Goal: Task Accomplishment & Management: Manage account settings

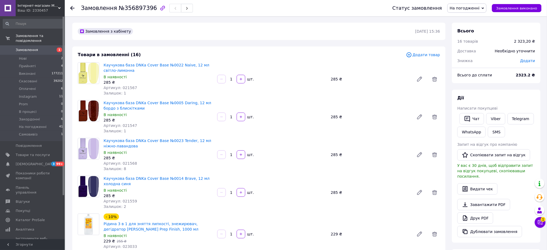
click at [22, 47] on link "Замовлення 1" at bounding box center [33, 49] width 66 height 9
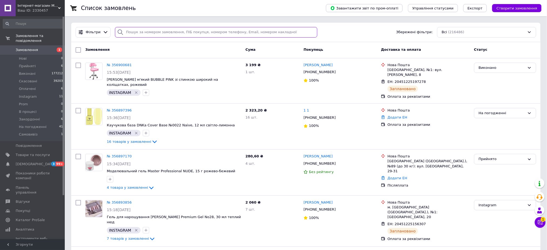
click at [222, 32] on input "search" at bounding box center [216, 32] width 202 height 11
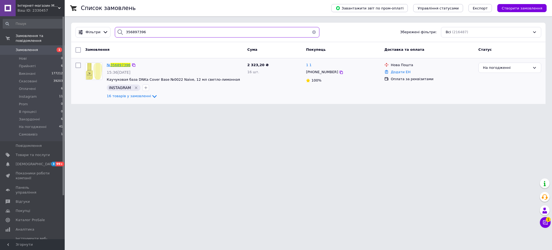
type input "356897396"
click at [117, 64] on span "356897396" at bounding box center [121, 65] width 20 height 4
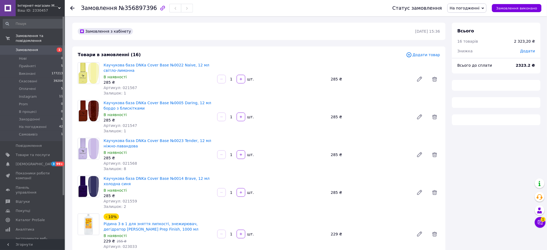
click at [472, 5] on span "На погодженні" at bounding box center [466, 8] width 39 height 9
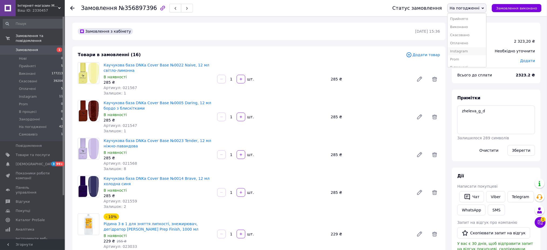
click at [472, 53] on li "Instagram" at bounding box center [466, 51] width 39 height 8
click at [513, 117] on textarea "zheleva_g_d" at bounding box center [496, 119] width 78 height 29
type textarea "zheleva_g_d опл 12,08 в 15:40 іс від куралова"
click at [526, 150] on button "Зберегти" at bounding box center [521, 150] width 28 height 11
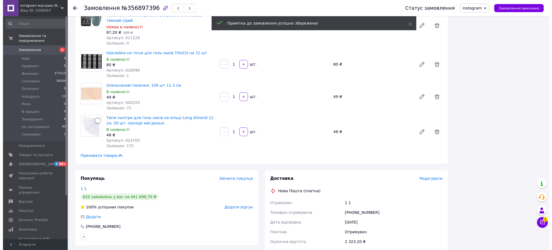
scroll to position [599, 0]
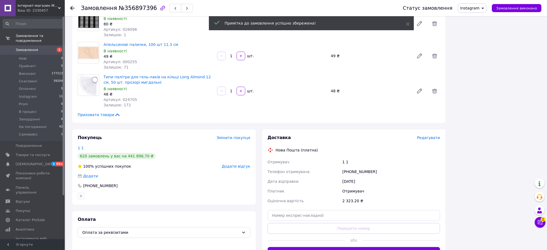
click at [433, 135] on span "Редагувати" at bounding box center [428, 137] width 23 height 4
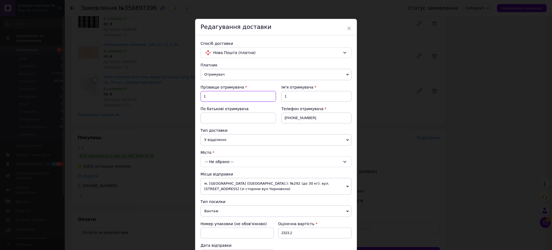
click at [246, 97] on input "1" at bounding box center [239, 96] width 76 height 11
type input "Е"
type input "Кулінська"
type input "[PERSON_NAME]"
type input "[PHONE_NUMBER]"
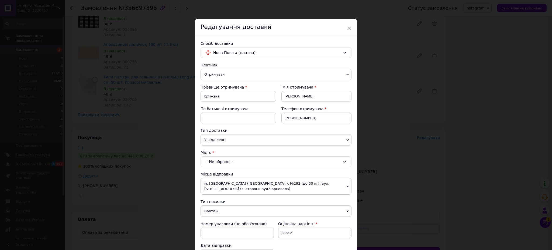
click at [212, 163] on div "-- Не обрано --" at bounding box center [276, 161] width 151 height 11
type input "камчи"
click at [205, 186] on li "с. Камчи к (Одеська обл.)" at bounding box center [276, 184] width 150 height 9
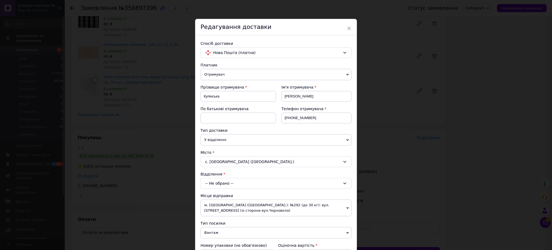
click at [205, 186] on div "-- Не обрано --" at bounding box center [276, 183] width 151 height 11
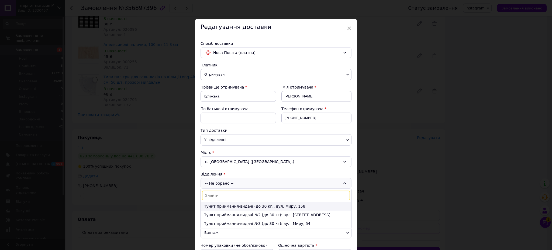
click at [212, 205] on li "Пункт приймання-видачі (до 30 кг): вул. Миру, 158" at bounding box center [276, 206] width 150 height 9
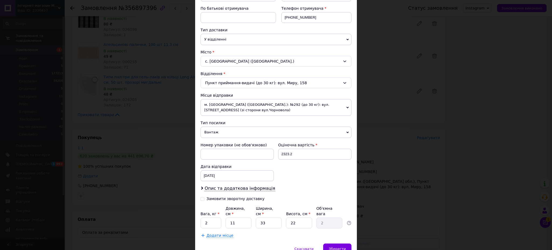
scroll to position [124, 0]
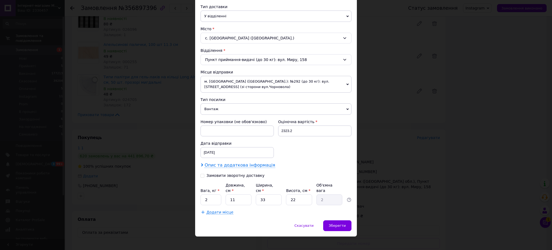
click at [227, 167] on span "Опис та додаткова інформація" at bounding box center [240, 164] width 71 height 5
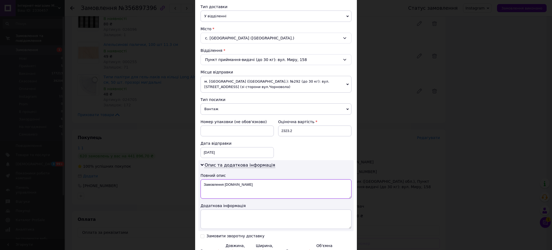
click at [224, 186] on textarea "Замовлення [DOMAIN_NAME]" at bounding box center [276, 188] width 151 height 19
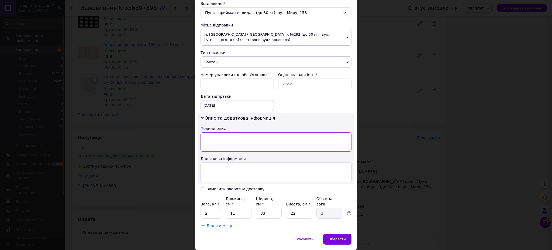
scroll to position [184, 0]
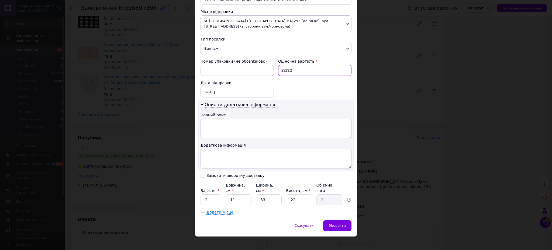
click at [307, 73] on input "2323.2" at bounding box center [314, 70] width 73 height 11
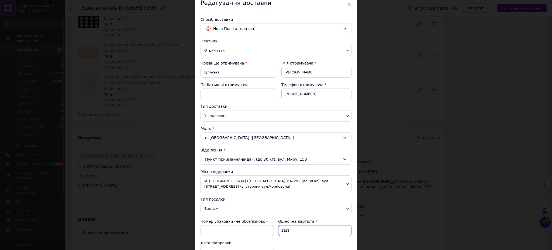
scroll to position [0, 0]
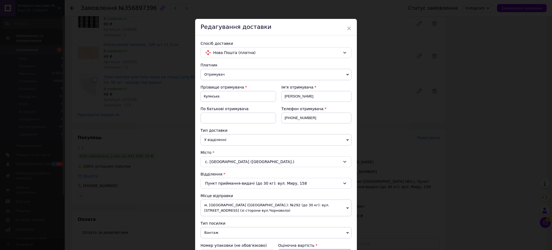
type input "2323"
click at [223, 72] on span "Отримувач" at bounding box center [276, 74] width 151 height 11
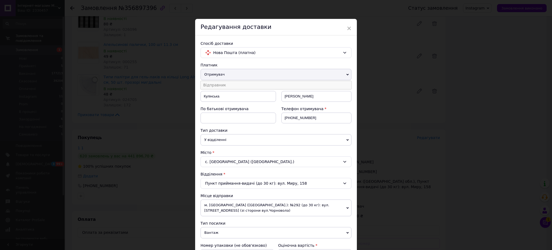
click at [212, 84] on li "Відправник" at bounding box center [276, 85] width 151 height 8
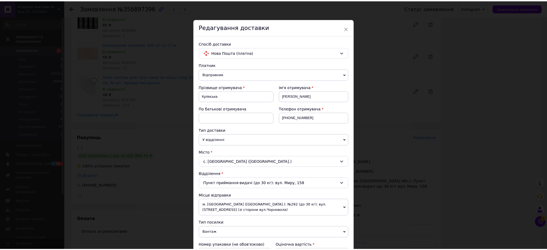
scroll to position [184, 0]
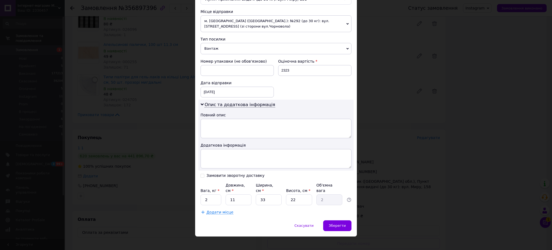
click at [236, 178] on div "Замовити зворотну доставку" at bounding box center [239, 175] width 76 height 5
click at [223, 177] on div "Замовити зворотну доставку" at bounding box center [236, 175] width 58 height 5
click at [204, 177] on input "Замовити зворотну доставку" at bounding box center [203, 175] width 4 height 4
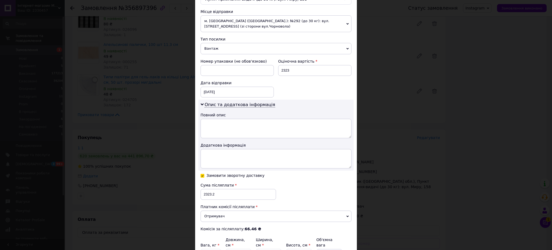
click at [222, 174] on div "Замовити зворотну доставку" at bounding box center [236, 175] width 58 height 5
click at [204, 174] on input "Замовити зворотну доставку" at bounding box center [203, 175] width 4 height 4
checkbox input "false"
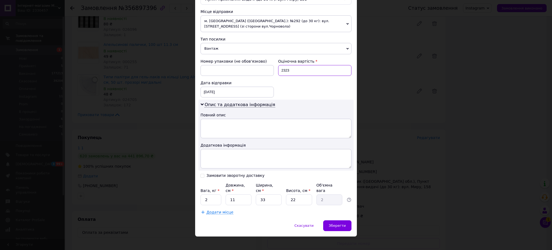
click at [308, 69] on input "2323" at bounding box center [314, 70] width 73 height 11
type input "2323.2"
click at [216, 194] on input "2" at bounding box center [211, 199] width 21 height 11
type input "2.5"
click at [342, 223] on span "Зберегти" at bounding box center [337, 225] width 17 height 4
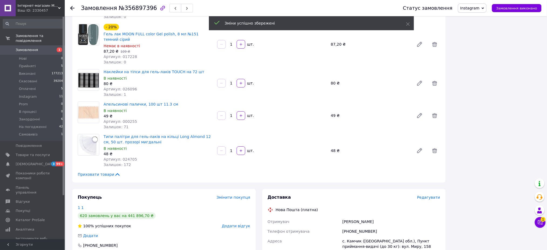
scroll to position [659, 0]
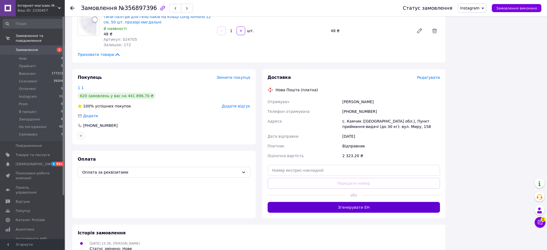
click at [371, 202] on button "Згенерувати ЕН" at bounding box center [354, 207] width 173 height 11
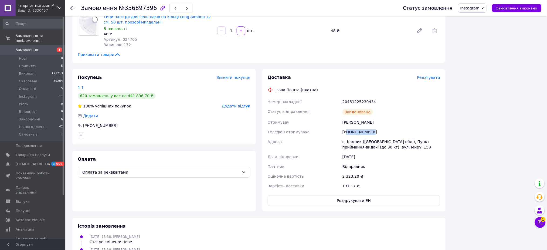
drag, startPoint x: 374, startPoint y: 106, endPoint x: 347, endPoint y: 108, distance: 27.3
click at [347, 127] on div "[PHONE_NUMBER]" at bounding box center [391, 132] width 100 height 10
copy div "80687185748"
click at [244, 75] on span "Змінити покупця" at bounding box center [234, 77] width 34 height 4
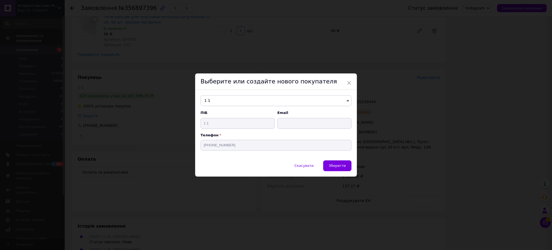
click at [213, 103] on span "1 1" at bounding box center [276, 100] width 151 height 11
paste input "80687185748"
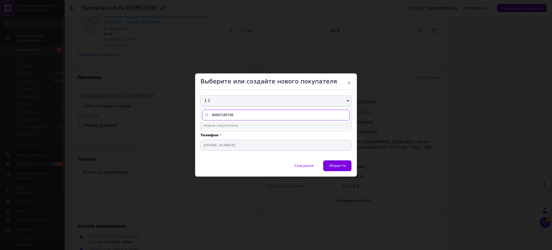
type input "80687185748"
click at [211, 126] on span "Новый покупатель" at bounding box center [221, 125] width 35 height 4
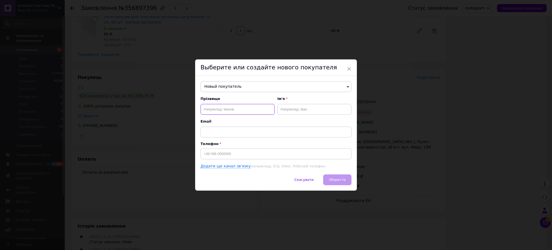
click at [217, 112] on input "text" at bounding box center [238, 109] width 74 height 11
type input "Кулінська"
type input "[PERSON_NAME]"
paste input "80687185748"
type input "[PHONE_NUMBER]"
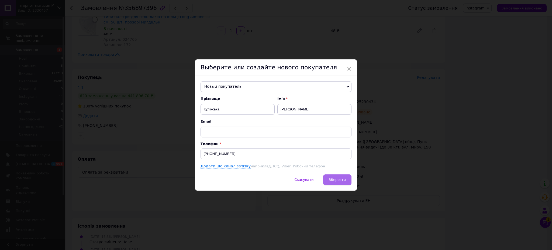
click at [343, 181] on span "Зберегти" at bounding box center [337, 179] width 17 height 4
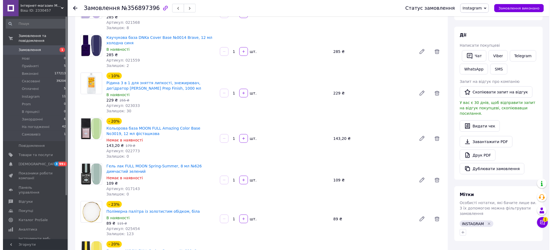
scroll to position [0, 0]
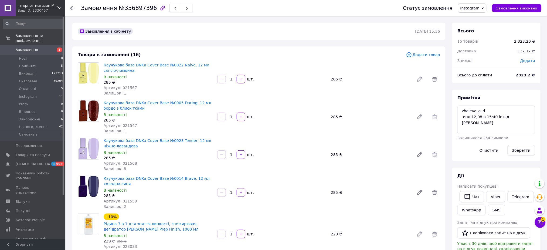
drag, startPoint x: 36, startPoint y: 47, endPoint x: 126, endPoint y: 30, distance: 90.8
click at [36, 47] on span "Замовлення" at bounding box center [33, 49] width 34 height 5
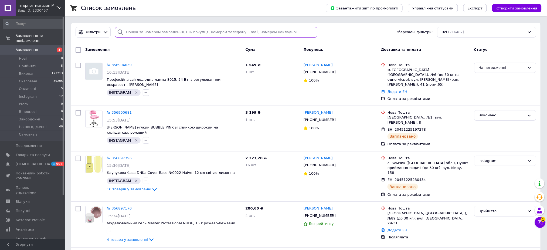
click at [160, 33] on input "search" at bounding box center [216, 32] width 202 height 11
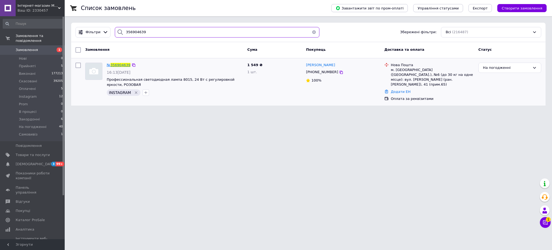
type input "356904639"
click at [120, 65] on span "356904639" at bounding box center [121, 65] width 20 height 4
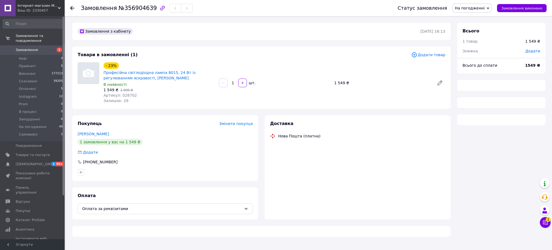
click at [471, 9] on span "На погодженні" at bounding box center [470, 8] width 30 height 4
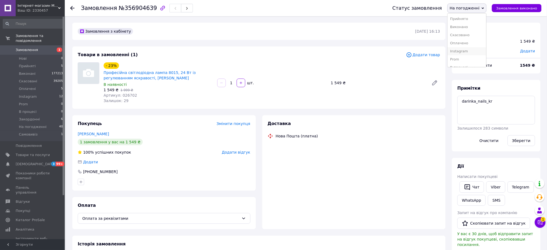
click at [477, 52] on li "Instagram" at bounding box center [466, 51] width 39 height 8
click at [503, 107] on textarea "darinka_nails_kr" at bounding box center [496, 110] width 78 height 29
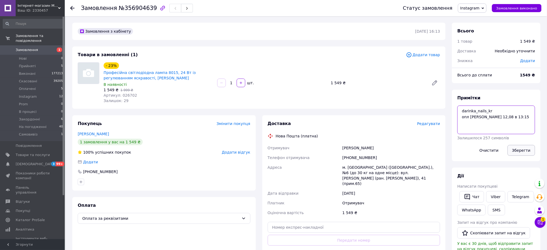
type textarea "darinka_nails_kr опл яцентюк 12,08 в 13:15"
click at [517, 148] on button "Зберегти" at bounding box center [521, 150] width 28 height 11
click at [429, 124] on span "Редагувати" at bounding box center [428, 123] width 23 height 4
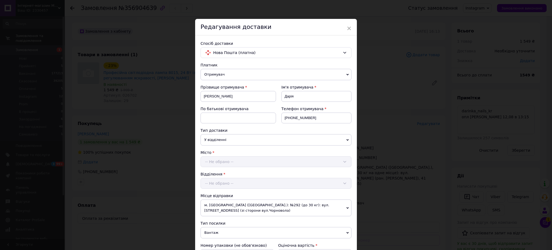
scroll to position [130, 0]
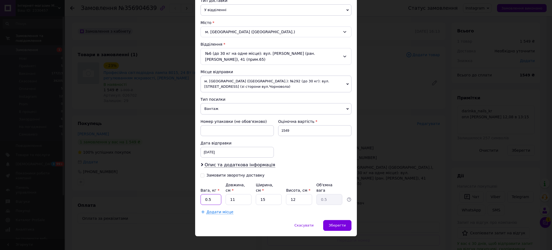
drag, startPoint x: 207, startPoint y: 196, endPoint x: 201, endPoint y: 197, distance: 6.6
click at [201, 197] on input "0.5" at bounding box center [211, 199] width 21 height 11
type input "2"
drag, startPoint x: 289, startPoint y: 177, endPoint x: 260, endPoint y: 175, distance: 28.6
click at [289, 176] on div "Замовити зворотну доставку" at bounding box center [276, 177] width 151 height 10
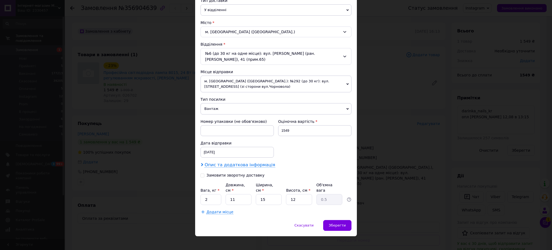
click at [255, 165] on span "Опис та додаткова інформація" at bounding box center [240, 164] width 71 height 5
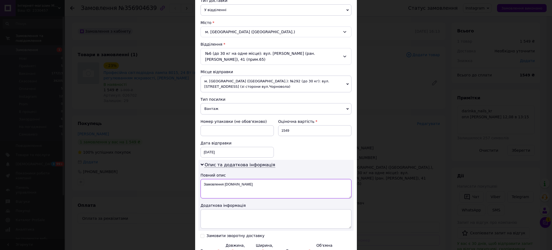
click at [239, 185] on textarea "Замовлення Prom.ua" at bounding box center [276, 188] width 151 height 19
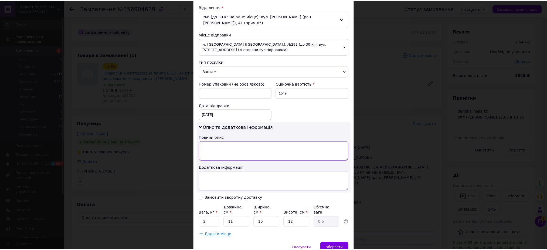
scroll to position [190, 0]
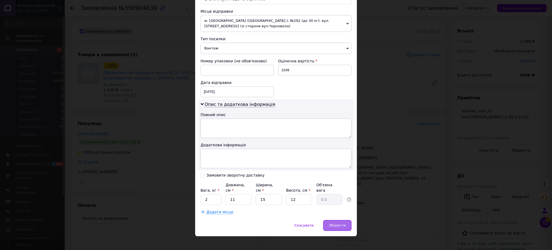
click at [334, 223] on span "Зберегти" at bounding box center [337, 225] width 17 height 4
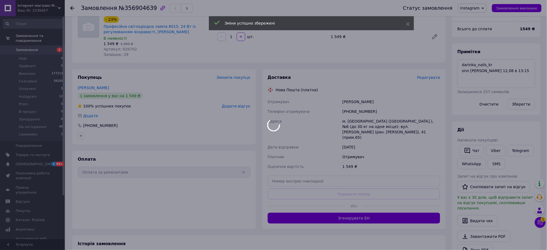
scroll to position [60, 0]
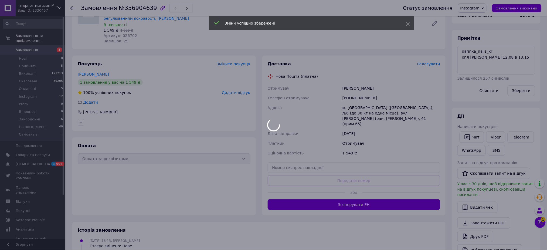
click at [316, 201] on div at bounding box center [273, 125] width 547 height 250
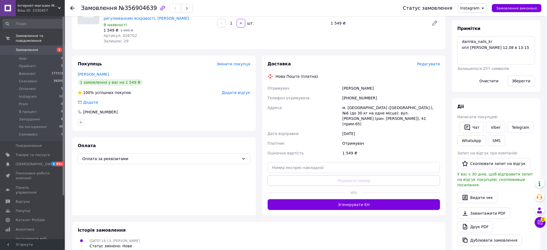
drag, startPoint x: 352, startPoint y: 198, endPoint x: 363, endPoint y: 200, distance: 10.7
click at [353, 199] on button "Згенерувати ЕН" at bounding box center [354, 204] width 173 height 11
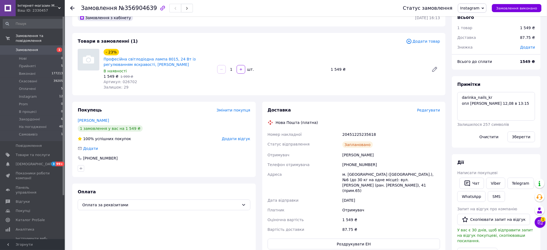
scroll to position [0, 0]
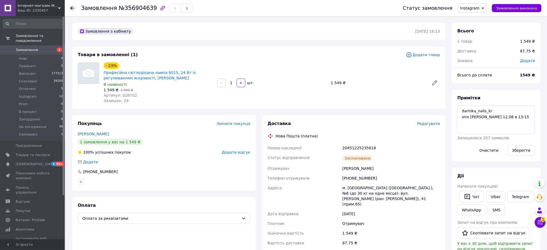
drag, startPoint x: 27, startPoint y: 45, endPoint x: 71, endPoint y: 44, distance: 44.5
click at [28, 47] on span "Замовлення" at bounding box center [27, 49] width 22 height 5
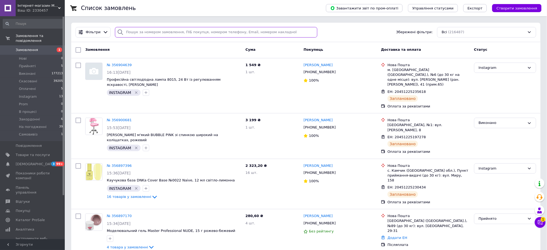
click at [164, 32] on input "search" at bounding box center [216, 32] width 202 height 11
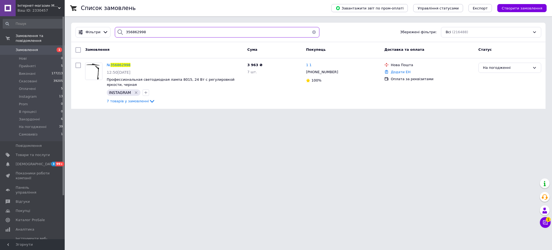
type input "356862998"
click at [118, 66] on span "356862998" at bounding box center [121, 65] width 20 height 4
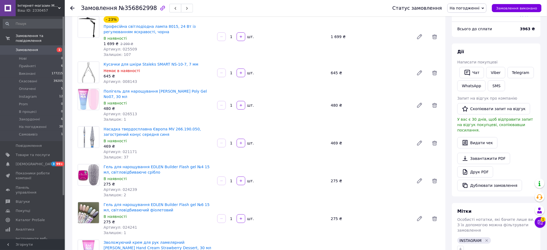
scroll to position [120, 0]
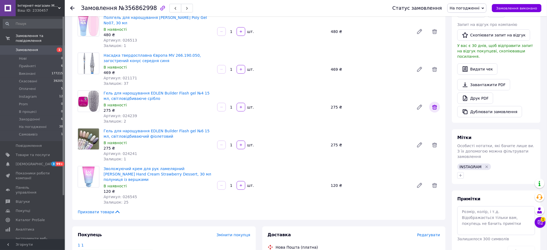
click at [432, 104] on icon at bounding box center [434, 107] width 6 height 6
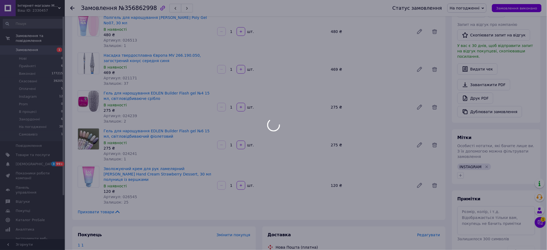
click at [437, 142] on div at bounding box center [273, 125] width 547 height 250
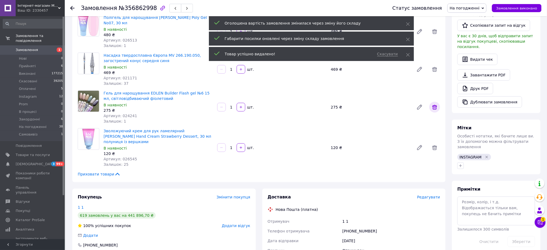
click at [435, 104] on icon at bounding box center [434, 107] width 6 height 6
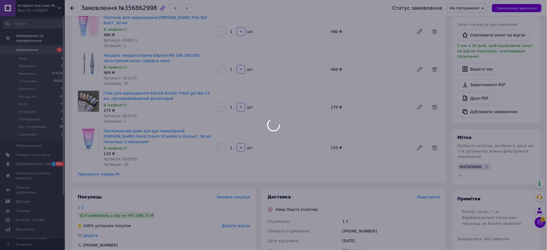
scroll to position [0, 0]
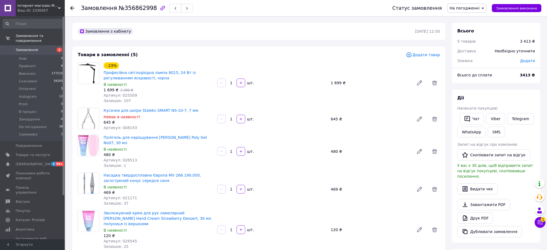
click at [469, 6] on span "На погодженні" at bounding box center [465, 8] width 30 height 4
click at [474, 50] on li "Instagram" at bounding box center [466, 51] width 39 height 8
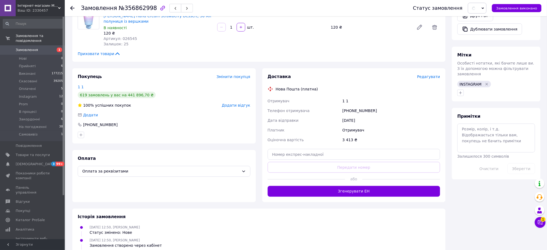
scroll to position [239, 0]
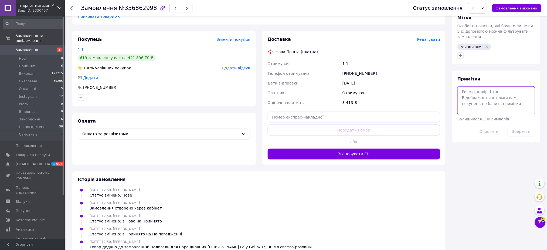
click at [498, 94] on textarea at bounding box center [496, 100] width 78 height 29
paste textarea "klybni4ka_nails"
type textarea "опл 12,08 в 16:30 200 грн яцентюк klybni4ka_nails"
click at [530, 126] on button "Зберегти" at bounding box center [521, 131] width 28 height 11
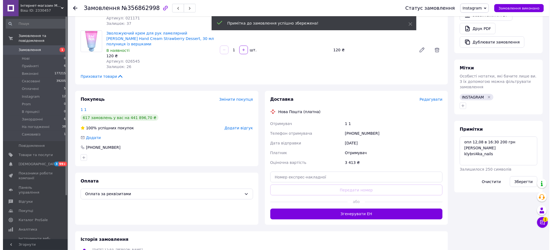
scroll to position [4, 0]
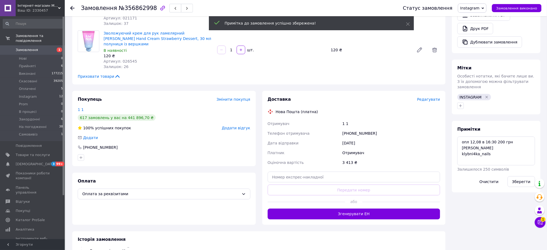
click at [437, 97] on span "Редагувати" at bounding box center [428, 99] width 23 height 4
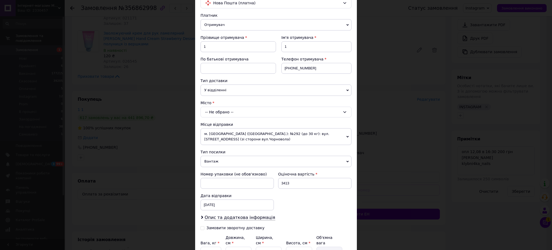
scroll to position [102, 0]
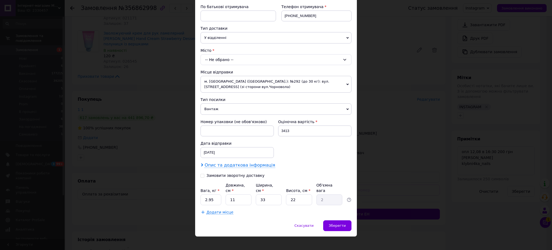
click at [226, 163] on span "Опис та додаткова інформація" at bounding box center [240, 164] width 71 height 5
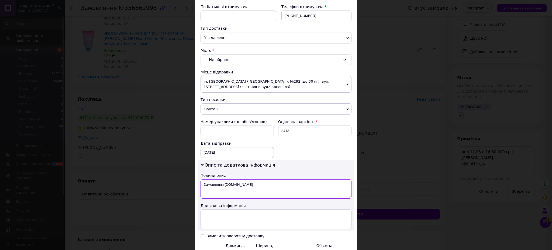
click at [225, 188] on textarea "Замовлення Prom.ua" at bounding box center [276, 188] width 151 height 19
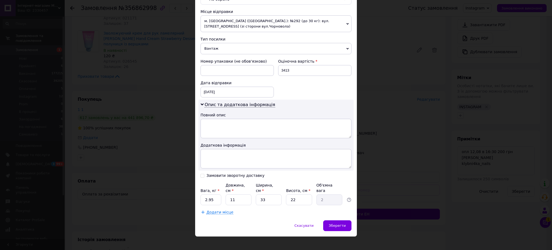
click at [225, 176] on div "Замовити зворотну доставку" at bounding box center [236, 175] width 58 height 5
click at [204, 176] on input "Замовити зворотну доставку" at bounding box center [203, 175] width 4 height 4
checkbox input "true"
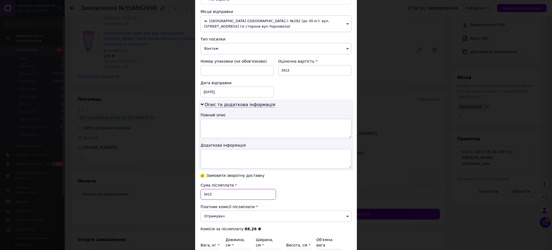
click at [222, 194] on input "3413" at bounding box center [239, 194] width 76 height 11
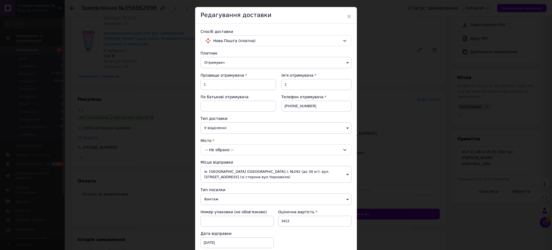
scroll to position [0, 0]
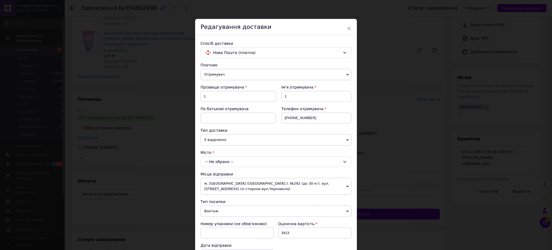
type input "3213"
click at [228, 95] on input "1" at bounding box center [239, 96] width 76 height 11
type input "Недялкова"
type input "Аліна"
type input "+380963004504"
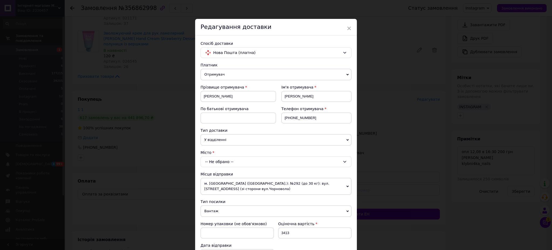
click at [224, 162] on div "-- Не обрано --" at bounding box center [276, 161] width 151 height 11
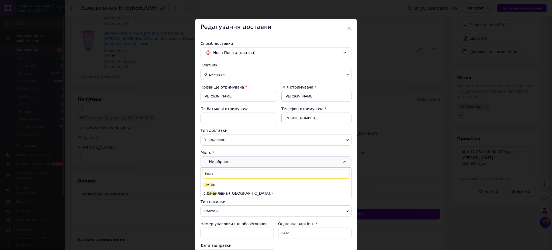
type input "ізма"
click at [214, 186] on li "Ізма їл" at bounding box center [276, 184] width 150 height 9
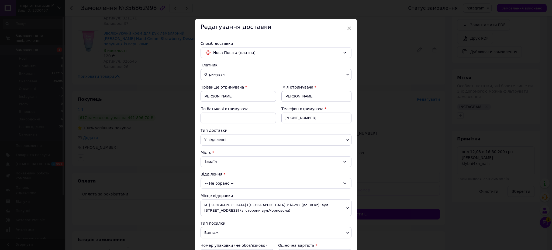
click at [214, 186] on div "-- Не обрано --" at bounding box center [276, 183] width 151 height 11
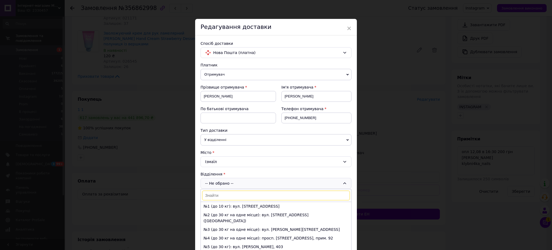
click at [218, 249] on li "№6 (до 30 кг): просп. Миру, 22" at bounding box center [276, 255] width 150 height 9
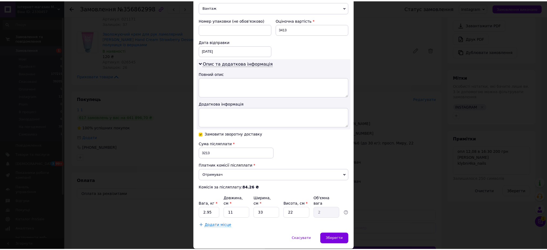
scroll to position [239, 0]
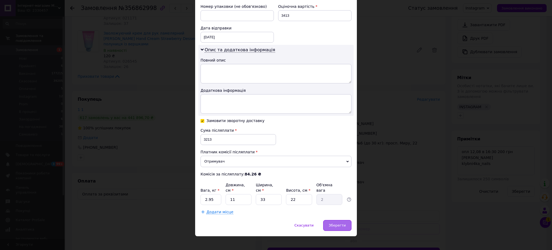
click at [342, 220] on div "Зберегти" at bounding box center [337, 225] width 28 height 11
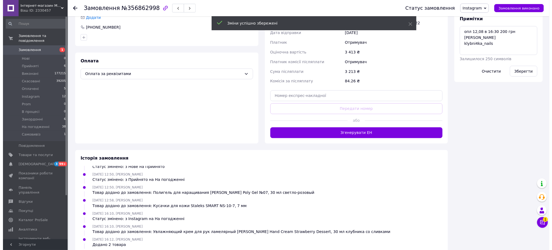
scroll to position [180, 0]
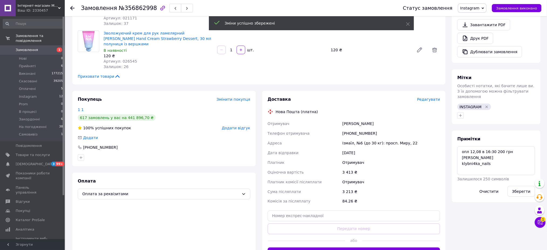
click at [427, 97] on span "Редагувати" at bounding box center [428, 99] width 23 height 4
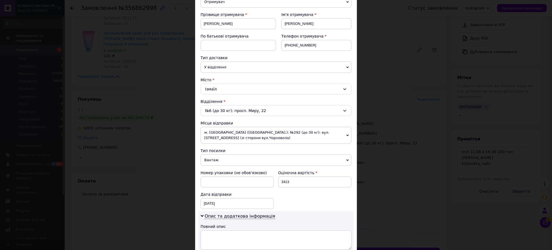
scroll to position [239, 0]
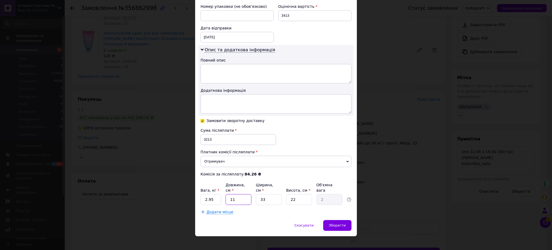
click at [238, 196] on input "11" at bounding box center [239, 199] width 26 height 11
type input "1"
type input "0.18"
type input "6"
type input "1.09"
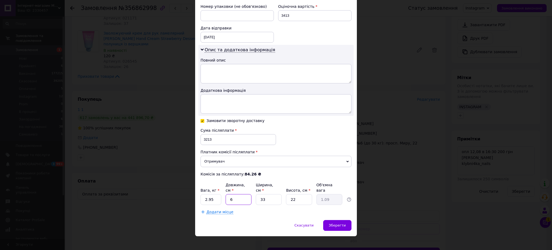
type input "68"
type input "12.34"
type input "68"
type input "1"
type input "0.56"
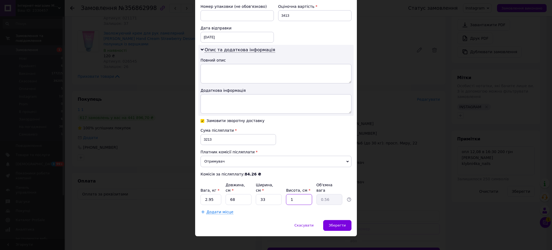
type input "14"
type input "7.85"
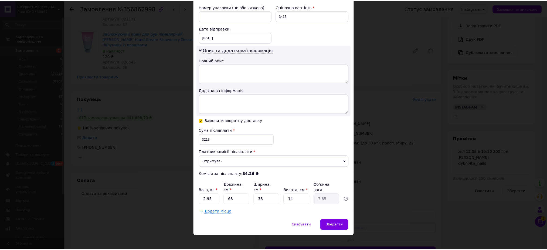
scroll to position [378, 0]
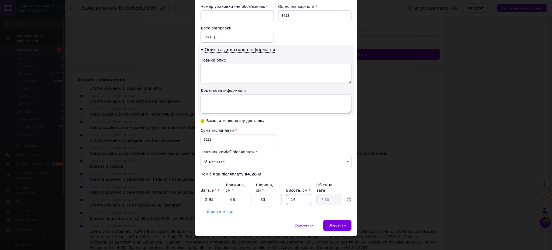
click at [300, 196] on input "14" at bounding box center [299, 199] width 26 height 11
type input "1"
type input "0.56"
type input "10"
type input "5.61"
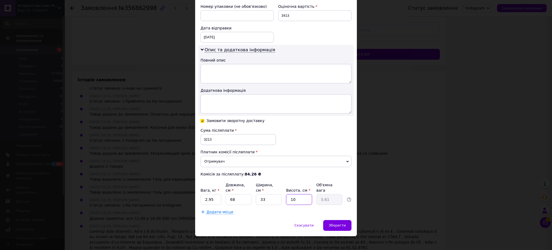
type input "10"
click at [352, 220] on div "Скасувати   Зберегти" at bounding box center [276, 228] width 162 height 16
click at [345, 223] on span "Зберегти" at bounding box center [337, 225] width 17 height 4
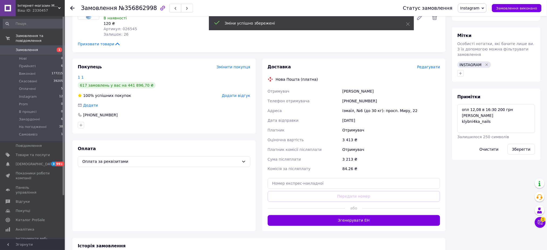
scroll to position [198, 0]
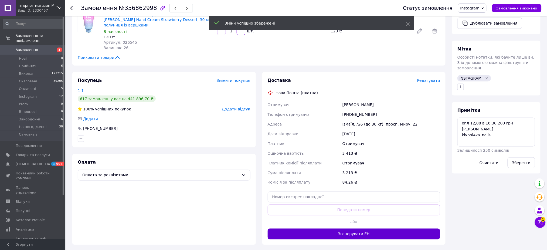
click at [316, 228] on button "Згенерувати ЕН" at bounding box center [354, 233] width 173 height 11
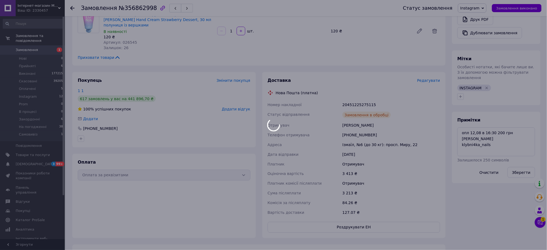
scroll to position [59, 0]
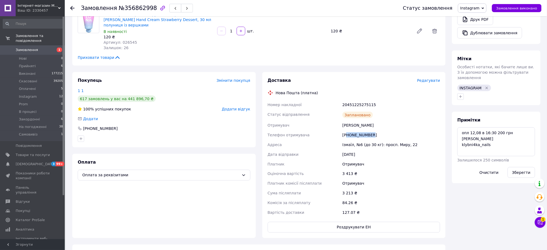
drag, startPoint x: 364, startPoint y: 122, endPoint x: 347, endPoint y: 125, distance: 16.8
click at [347, 130] on div "+380963004504" at bounding box center [391, 135] width 100 height 10
copy div "80963004504"
click at [242, 78] on span "Змінити покупця" at bounding box center [234, 80] width 34 height 4
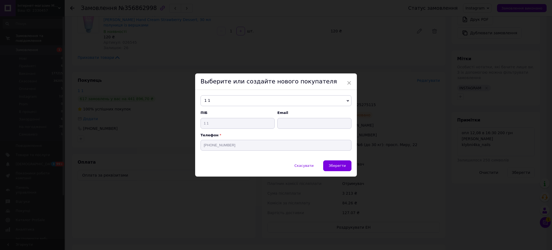
click at [229, 101] on span "1 1" at bounding box center [276, 100] width 151 height 11
paste input "80963004504"
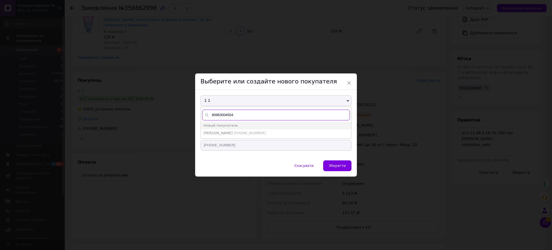
type input "80963004504"
click at [210, 132] on span "Алина Недялкова" at bounding box center [218, 133] width 29 height 4
type input "Алина Недялкова"
type input "+380963004504"
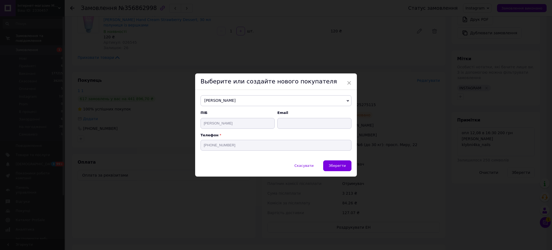
click at [341, 163] on button "Зберегти" at bounding box center [337, 165] width 28 height 11
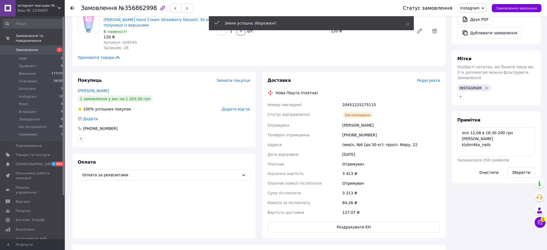
scroll to position [72, 0]
drag, startPoint x: 9, startPoint y: 45, endPoint x: 176, endPoint y: 125, distance: 185.4
click at [9, 48] on icon at bounding box center [8, 50] width 4 height 4
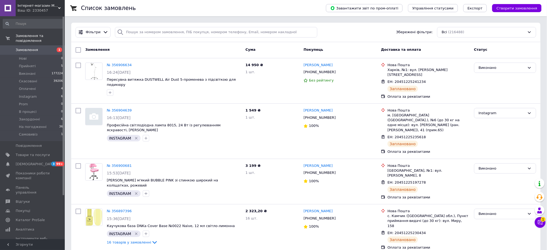
drag, startPoint x: 333, startPoint y: 28, endPoint x: 331, endPoint y: 34, distance: 6.5
click at [333, 28] on div "Фільтри Збережені фільтри: Всі (216488)" at bounding box center [305, 32] width 465 height 11
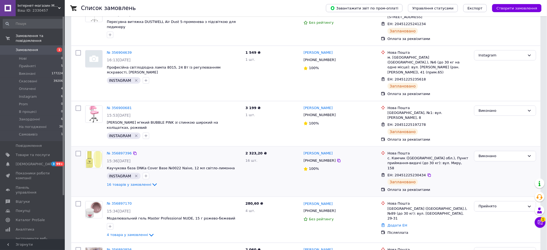
scroll to position [60, 0]
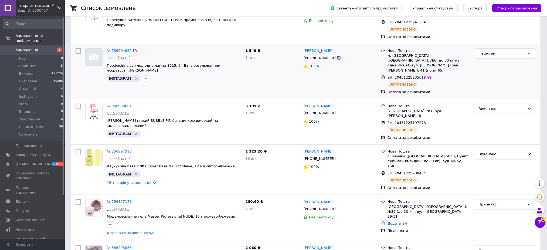
click at [118, 49] on link "№ 356904639" at bounding box center [119, 51] width 25 height 4
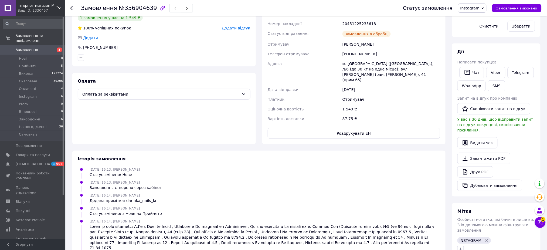
scroll to position [203, 0]
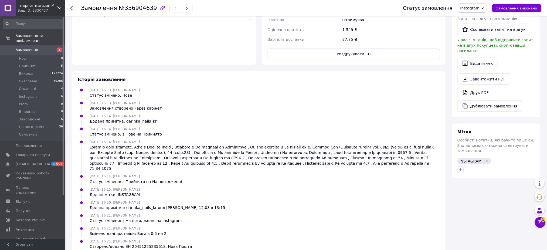
click at [35, 47] on span "Замовлення" at bounding box center [27, 49] width 22 height 5
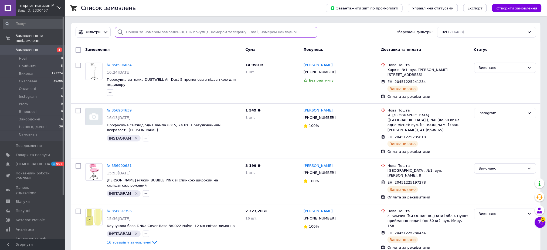
click at [212, 36] on input "search" at bounding box center [216, 32] width 202 height 11
paste input "356838119"
type input "356838119"
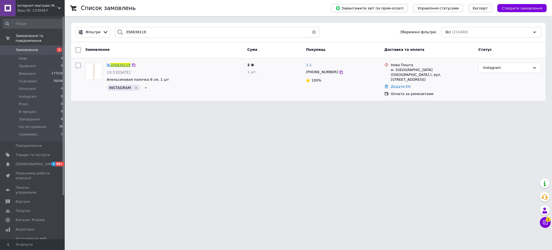
click at [120, 64] on span "356838119" at bounding box center [121, 65] width 20 height 4
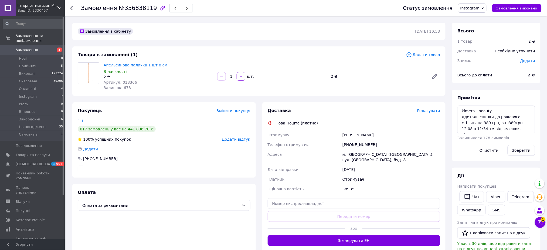
click at [303, 54] on div "Товари в замовленні (1)" at bounding box center [242, 55] width 328 height 6
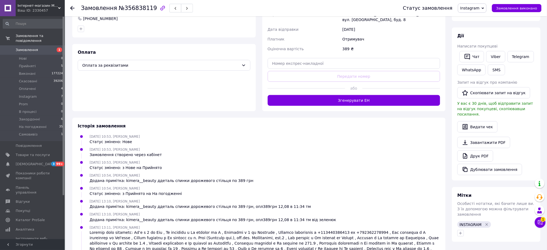
scroll to position [186, 0]
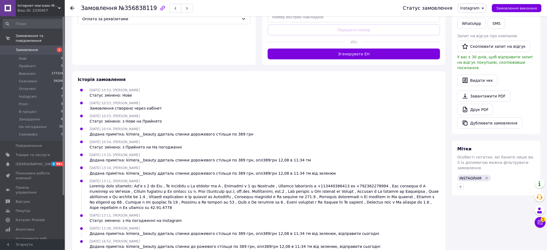
click at [302, 92] on div "12.08.2025 10:53, Маряна Комісаренко Статус змінено: Нове" at bounding box center [259, 92] width 366 height 11
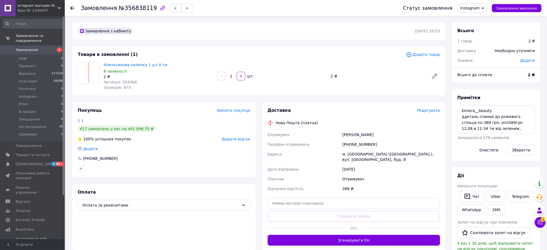
scroll to position [0, 0]
click at [304, 60] on div "Товари в замовленні (1) Додати товар Апельсинова паличка 1 шт 8 см В наявності …" at bounding box center [258, 70] width 373 height 49
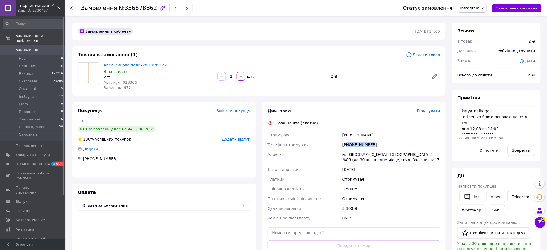
drag, startPoint x: 357, startPoint y: 145, endPoint x: 348, endPoint y: 146, distance: 9.9
click at [348, 146] on div "[PHONE_NUMBER]" at bounding box center [391, 145] width 100 height 10
copy div "80636141103"
click at [313, 25] on div "Замовлення з кабінету [DATE] 14:05" at bounding box center [258, 31] width 373 height 17
click at [475, 8] on span "Instagram" at bounding box center [469, 8] width 19 height 4
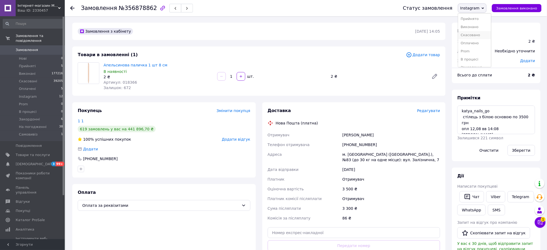
click at [478, 35] on li "Скасовано" at bounding box center [474, 35] width 33 height 8
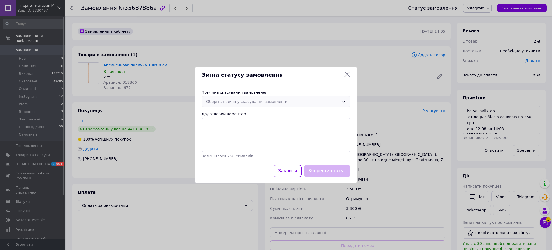
click at [272, 102] on div "Оберіть причину скасування замовлення" at bounding box center [272, 101] width 133 height 6
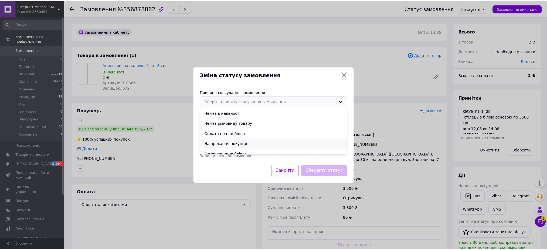
scroll to position [25, 0]
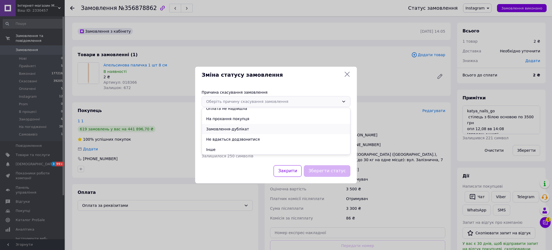
click at [234, 129] on li "Замовлення-дублікат" at bounding box center [276, 129] width 148 height 10
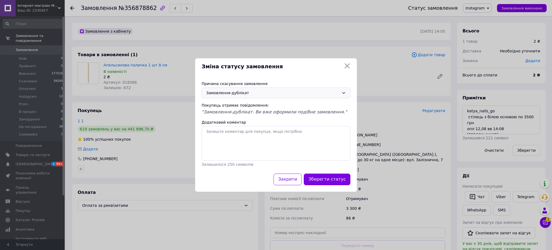
click at [326, 178] on button "Зберегти статус" at bounding box center [327, 179] width 47 height 12
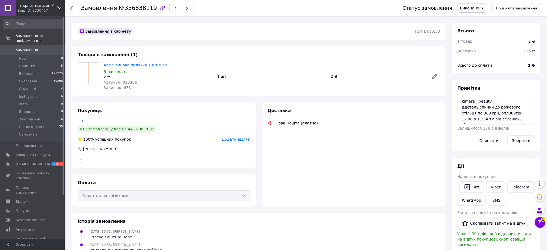
scroll to position [33, 0]
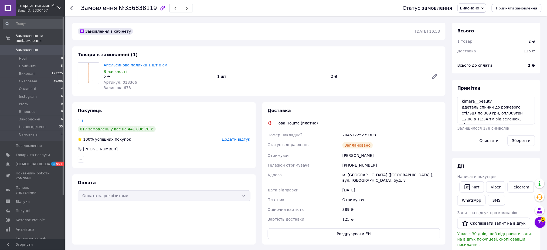
click at [299, 48] on div "Товари в замовленні (1) Апельсинова паличка 1 шт 8 см В наявності 2 ₴ Артикул: …" at bounding box center [258, 70] width 373 height 49
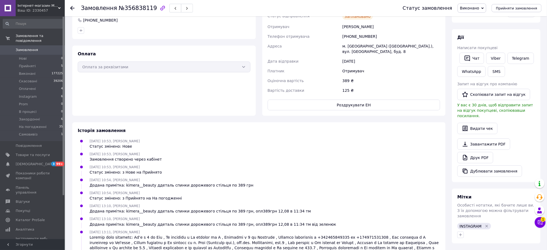
scroll to position [5, 0]
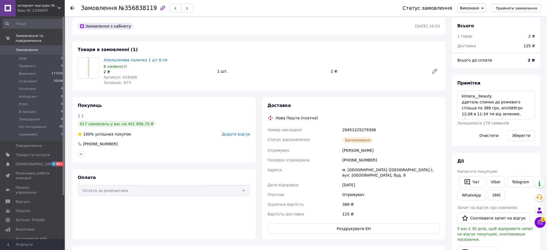
click at [44, 47] on span "Замовлення" at bounding box center [33, 49] width 34 height 5
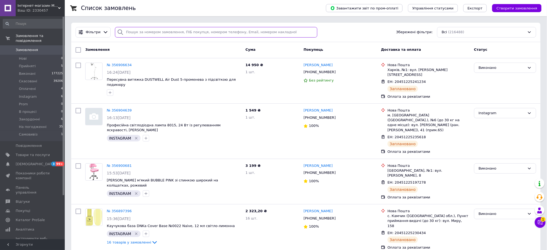
click at [201, 32] on input "search" at bounding box center [216, 32] width 202 height 11
click at [144, 36] on input "search" at bounding box center [216, 32] width 202 height 11
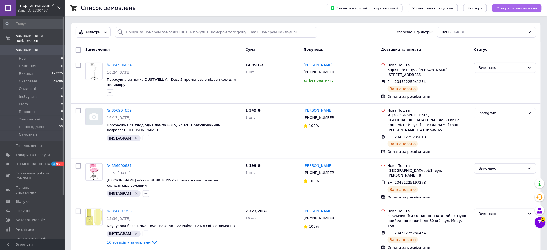
click at [515, 7] on span "Створити замовлення" at bounding box center [516, 8] width 41 height 4
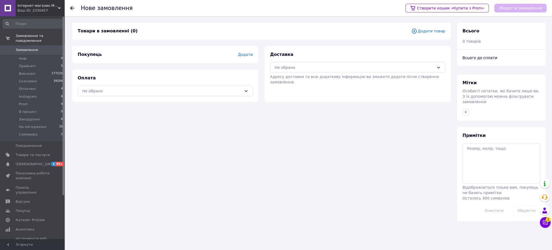
click at [426, 29] on span "Додати товар" at bounding box center [429, 31] width 34 height 6
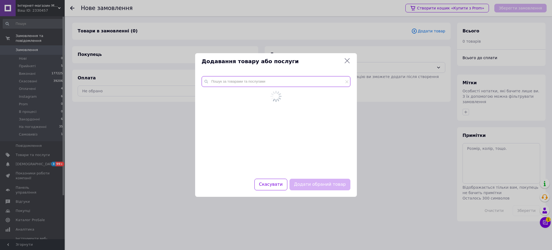
click at [327, 84] on input "text" at bounding box center [276, 81] width 149 height 11
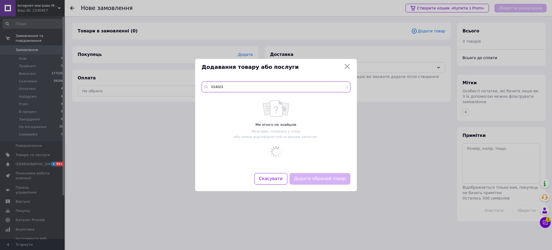
type input "014023"
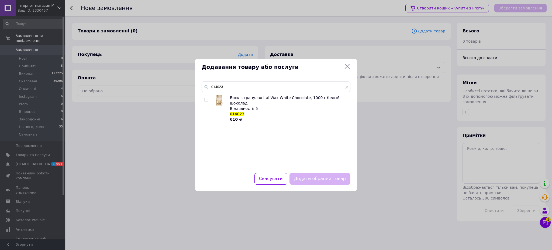
click at [207, 101] on input "checkbox" at bounding box center [206, 100] width 4 height 4
checkbox input "true"
drag, startPoint x: 226, startPoint y: 88, endPoint x: 209, endPoint y: 88, distance: 17.0
click at [209, 88] on input "014023" at bounding box center [276, 86] width 149 height 11
paste input "21269"
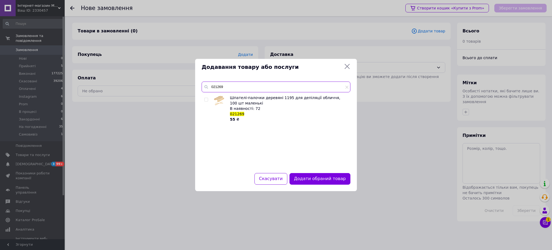
type input "021269"
click at [206, 98] on input "checkbox" at bounding box center [206, 100] width 4 height 4
checkbox input "true"
click at [327, 177] on button "Додати обрані товари" at bounding box center [320, 179] width 59 height 12
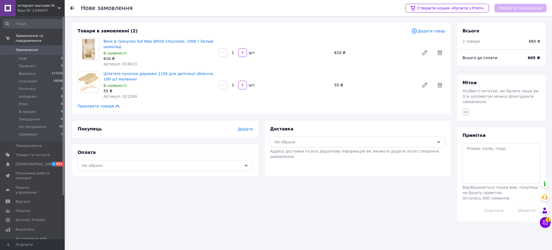
click at [466, 108] on div at bounding box center [502, 112] width 80 height 9
click at [466, 110] on icon "button" at bounding box center [466, 111] width 3 height 3
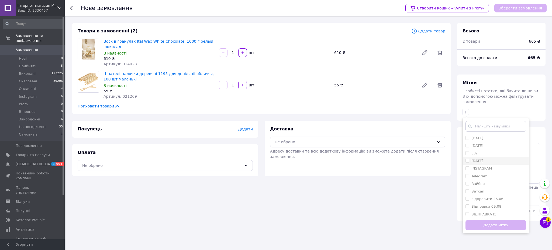
click at [485, 159] on li "[DATE]" at bounding box center [496, 161] width 66 height 8
drag, startPoint x: 485, startPoint y: 155, endPoint x: 486, endPoint y: 163, distance: 8.5
click at [484, 159] on label "[DATE]" at bounding box center [478, 161] width 12 height 4
checkbox input "false"
click at [486, 166] on label "INSTAGRAM" at bounding box center [482, 168] width 20 height 4
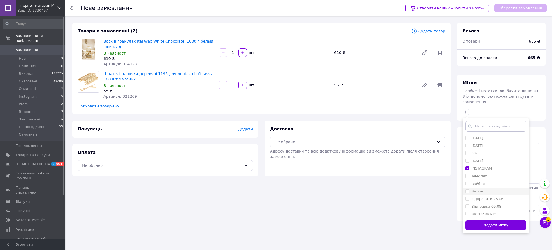
checkbox input "true"
click at [489, 220] on button "Додати мітку" at bounding box center [496, 225] width 61 height 11
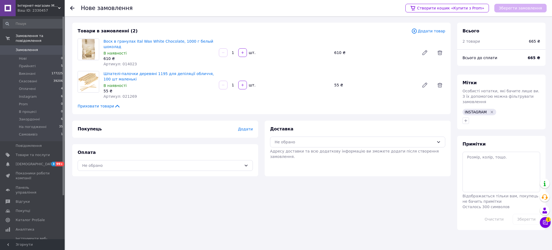
click at [300, 128] on div "Доставка Не обрано Адресу доставки та всю додаткову інформацію ви зможете додат…" at bounding box center [357, 142] width 175 height 33
click at [300, 131] on div "Доставка Не обрано Адресу доставки та всю додаткову інформацію ви зможете додат…" at bounding box center [357, 142] width 175 height 33
click at [296, 139] on div "Не обрано" at bounding box center [355, 142] width 160 height 6
click at [292, 161] on span "Нова Пошта (платна)" at bounding box center [362, 163] width 158 height 5
click at [228, 160] on div "Не обрано" at bounding box center [165, 165] width 175 height 11
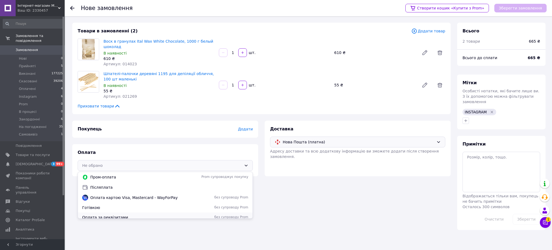
click at [209, 212] on div "Оплата за реквізитами без супроводу Prom" at bounding box center [165, 217] width 175 height 10
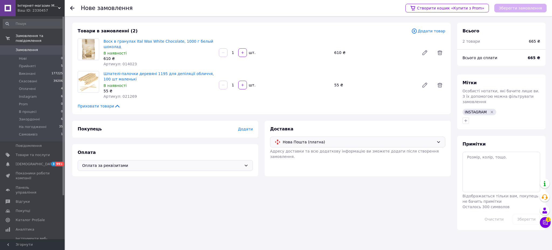
click at [243, 127] on span "Додати" at bounding box center [245, 129] width 15 height 4
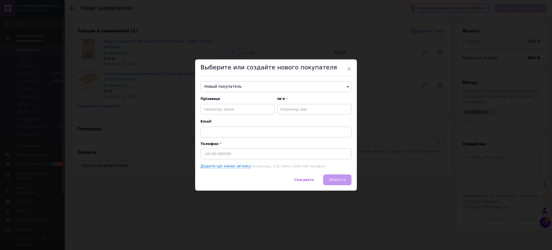
click at [236, 90] on span "Новый покупатель" at bounding box center [276, 86] width 151 height 11
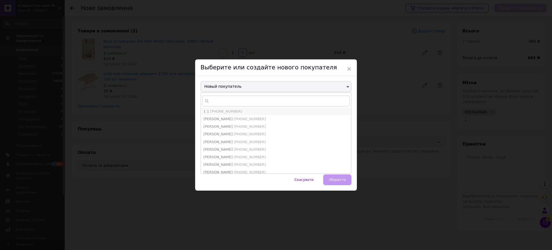
click at [220, 111] on span "[PHONE_NUMBER]" at bounding box center [226, 111] width 32 height 4
type input "1 1"
type input "[PHONE_NUMBER]"
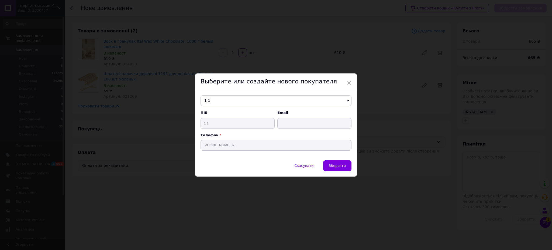
click at [336, 167] on span "Зберегти" at bounding box center [337, 165] width 17 height 4
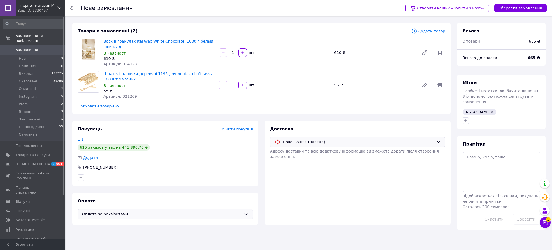
click at [519, 6] on button "Зберегти замовлення" at bounding box center [521, 8] width 52 height 9
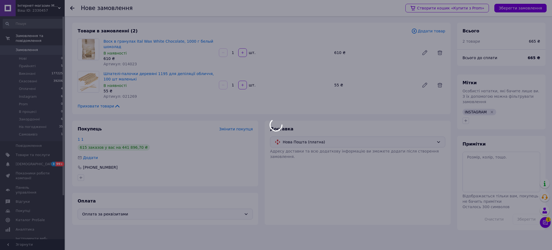
click at [518, 6] on div at bounding box center [276, 125] width 552 height 250
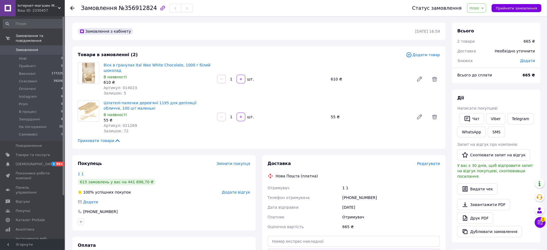
click at [479, 7] on span "Нове" at bounding box center [474, 8] width 10 height 4
click at [484, 17] on li "Прийнято" at bounding box center [483, 19] width 33 height 8
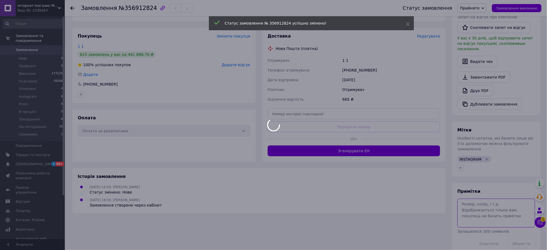
click at [462, 194] on body "Інтернет-магазин MISVANNA Ваш ID: 2330457 Сайт Інтернет-магазин MISVANNA Кабіне…" at bounding box center [273, 67] width 547 height 388
paste textarea "__d.a_s.h.a_______"
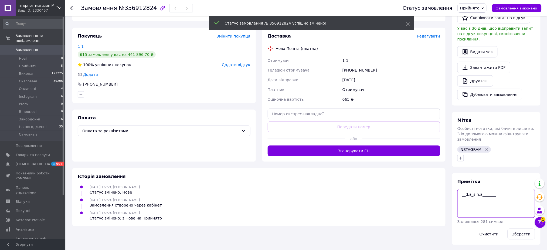
scroll to position [118, 0]
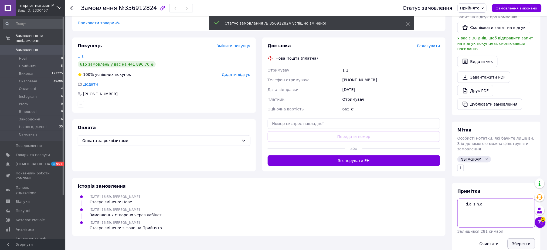
type textarea "__d.a_s.h.a_______"
click at [519, 238] on button "Зберегти" at bounding box center [521, 243] width 28 height 11
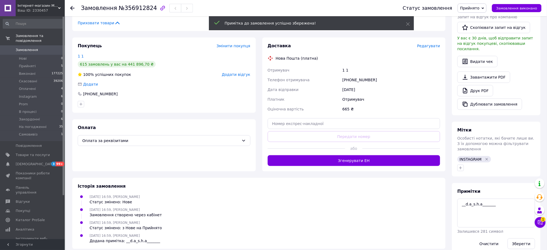
click at [476, 8] on span "Прийнято" at bounding box center [469, 8] width 19 height 4
click at [476, 54] on li "На погодженні" at bounding box center [474, 53] width 33 height 8
click at [134, 7] on span "№356912824" at bounding box center [138, 8] width 38 height 6
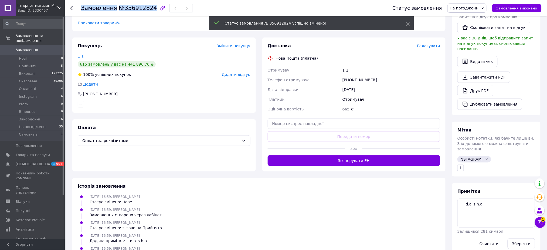
click at [134, 7] on span "№356912824" at bounding box center [138, 8] width 38 height 6
copy h1 "Замовлення №356912824"
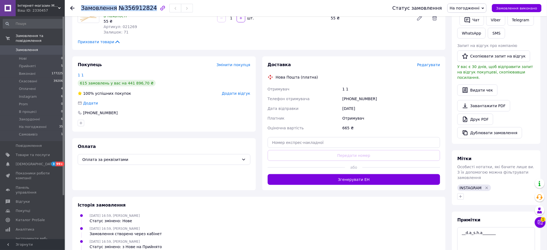
scroll to position [0, 0]
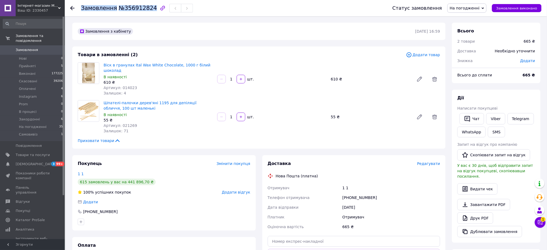
copy h1 "Замовлення №356912824"
click at [26, 47] on span "Замовлення" at bounding box center [27, 49] width 22 height 5
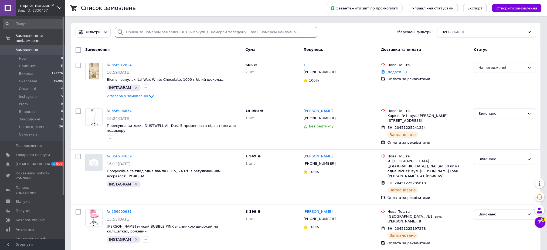
click at [200, 36] on input "search" at bounding box center [216, 32] width 202 height 11
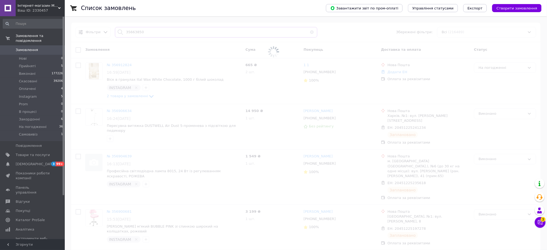
type input "356638505"
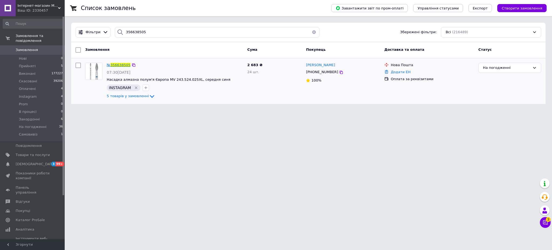
click at [122, 64] on span "356638505" at bounding box center [121, 65] width 20 height 4
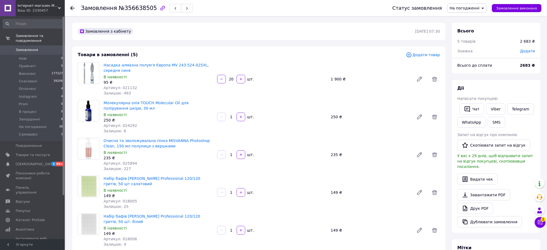
click at [431, 53] on span "Додати товар" at bounding box center [423, 55] width 34 height 6
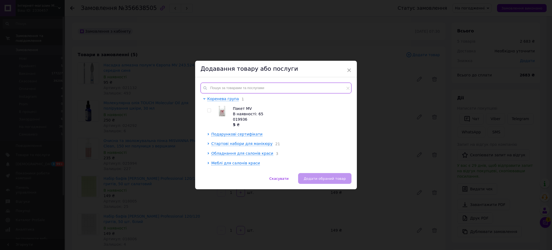
click at [310, 85] on input "text" at bounding box center [276, 88] width 151 height 11
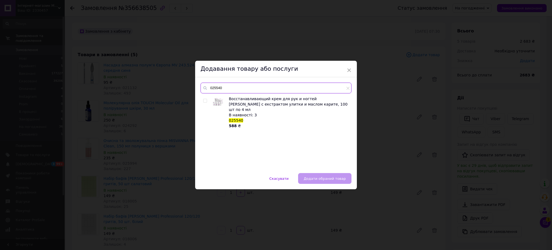
type input "025540"
click at [205, 101] on input "checkbox" at bounding box center [205, 101] width 4 height 4
checkbox input "true"
click at [314, 176] on span "Додати обраний товар" at bounding box center [325, 178] width 42 height 4
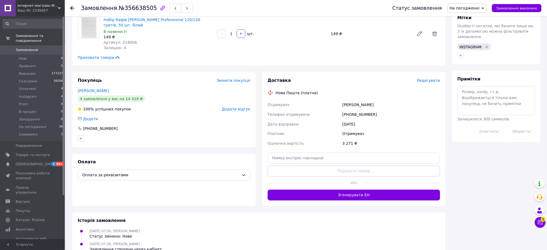
scroll to position [180, 0]
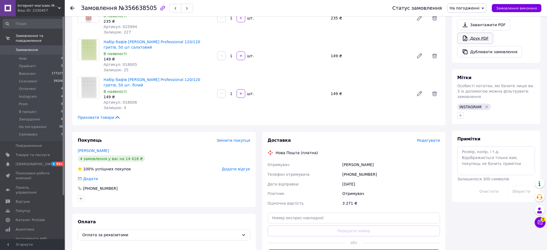
click at [471, 33] on link "Друк PDF" at bounding box center [475, 38] width 36 height 11
click at [140, 4] on div "Замовлення №356638505" at bounding box center [137, 8] width 112 height 9
click at [139, 4] on div "Замовлення №356638505" at bounding box center [137, 8] width 112 height 9
copy h1 "Замовлення №356638505"
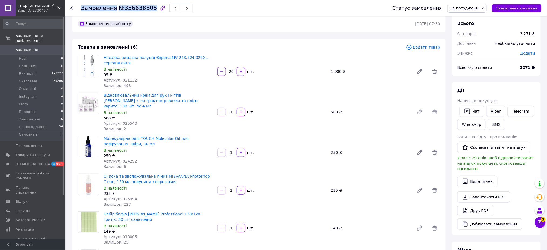
scroll to position [0, 0]
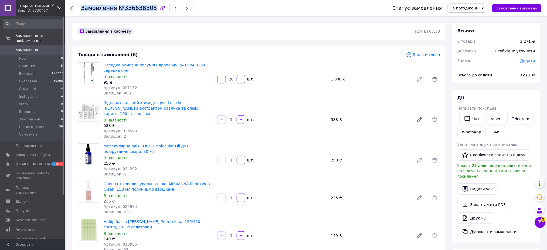
click at [476, 7] on span "На погодженні" at bounding box center [465, 8] width 30 height 4
click at [476, 52] on li "Instagram" at bounding box center [466, 51] width 39 height 8
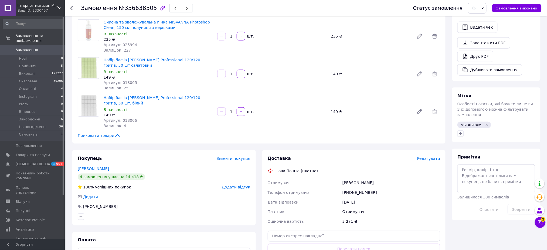
scroll to position [180, 0]
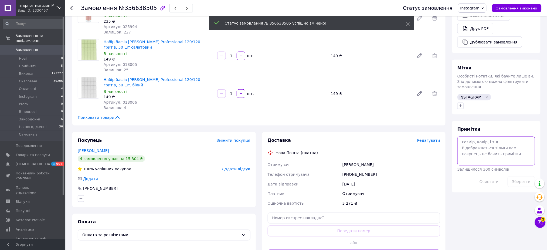
click at [509, 150] on textarea at bounding box center [496, 150] width 78 height 29
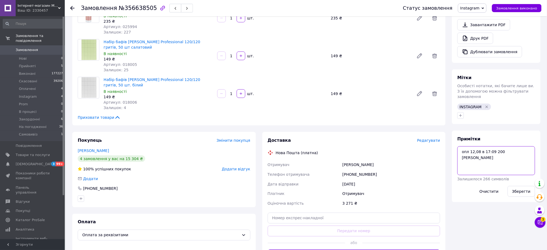
paste textarea "sukhorybko_nails"
type textarea "опл 12,08 в 17:09 200 грн яцентюк sukhorybko_nails"
click at [521, 186] on button "Зберегти" at bounding box center [521, 191] width 28 height 11
click at [430, 138] on span "Редагувати" at bounding box center [428, 140] width 23 height 4
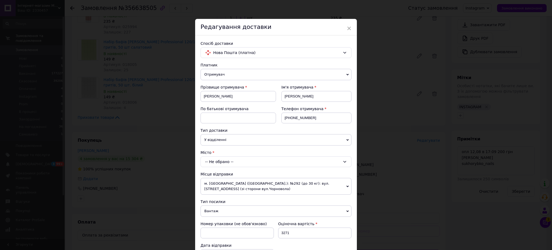
click at [233, 103] on div "Прізвище отримувача Мазур" at bounding box center [239, 95] width 76 height 22
click at [231, 99] on input "Мазур" at bounding box center [239, 96] width 76 height 11
drag, startPoint x: 225, startPoint y: 98, endPoint x: 200, endPoint y: 99, distance: 25.1
click at [201, 99] on input "Мазур" at bounding box center [239, 96] width 76 height 11
type input "Сухорибко"
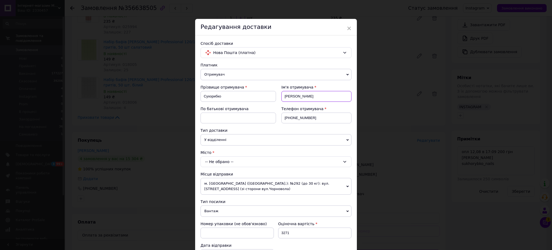
type input "Тетяна"
type input "+380686544268"
click at [209, 160] on div "-- Не обрано --" at bounding box center [276, 161] width 151 height 11
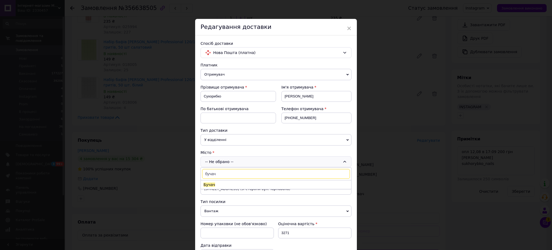
type input "бучач"
click at [221, 185] on li "Бучач" at bounding box center [276, 184] width 150 height 9
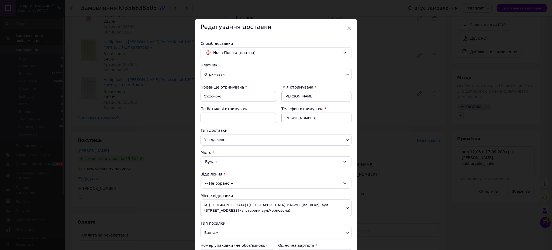
click at [210, 184] on div "-- Не обрано --" at bounding box center [276, 183] width 151 height 11
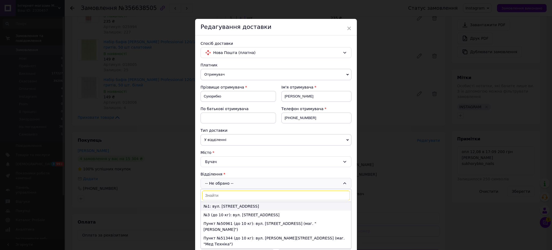
click at [215, 210] on li "№1: вул. Галицька, 153" at bounding box center [276, 206] width 150 height 9
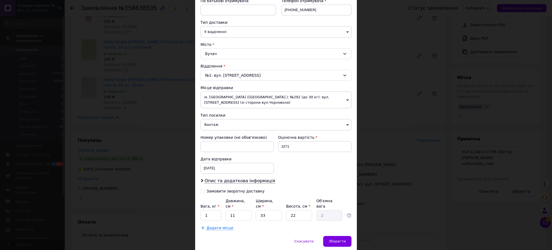
scroll to position [124, 0]
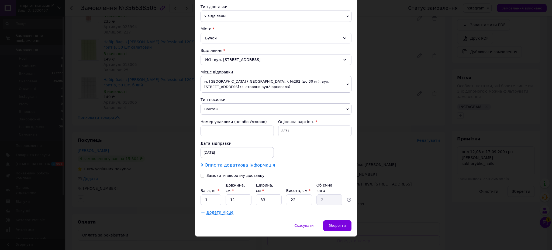
click at [252, 164] on span "Опис та додаткова інформація" at bounding box center [240, 164] width 71 height 5
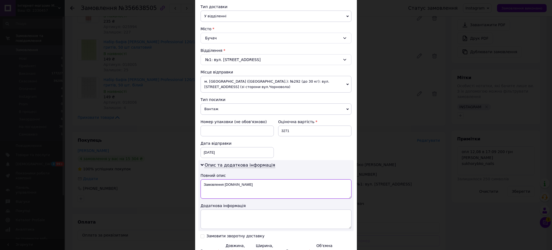
click at [240, 182] on textarea "Замовлення Prom.ua" at bounding box center [276, 188] width 151 height 19
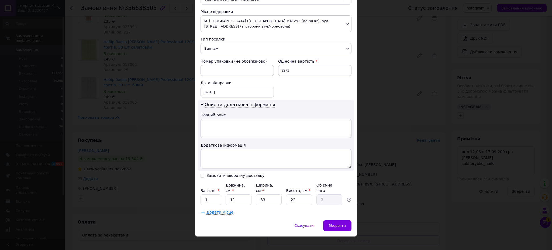
click at [225, 176] on div "Замовити зворотну доставку" at bounding box center [236, 175] width 58 height 5
click at [204, 176] on input "Замовити зворотну доставку" at bounding box center [203, 175] width 4 height 4
checkbox input "true"
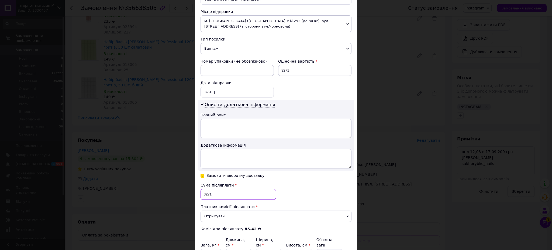
click at [217, 195] on input "3271" at bounding box center [239, 194] width 76 height 11
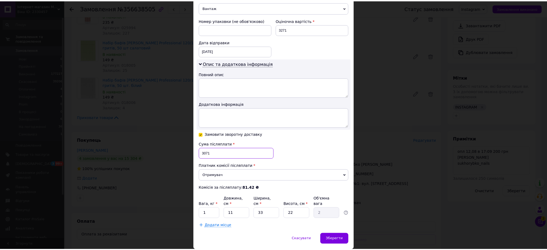
scroll to position [239, 0]
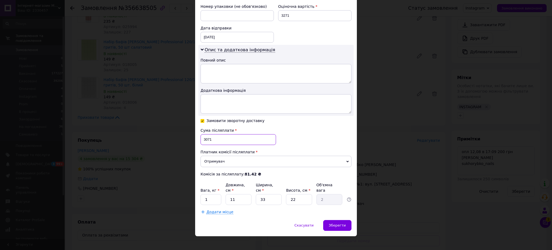
type input "3071"
click at [211, 197] on input "1" at bounding box center [211, 199] width 21 height 11
type input "2"
click at [221, 36] on div "12.08.2025 < 2025 > < Август > Пн Вт Ср Чт Пт Сб Вс 28 29 30 31 1 2 3 4 5 6 7 8…" at bounding box center [237, 37] width 73 height 11
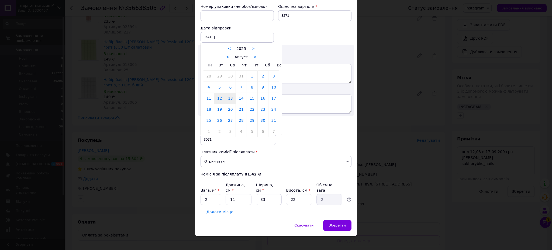
click at [230, 100] on link "13" at bounding box center [230, 98] width 11 height 11
type input "13.08.2025"
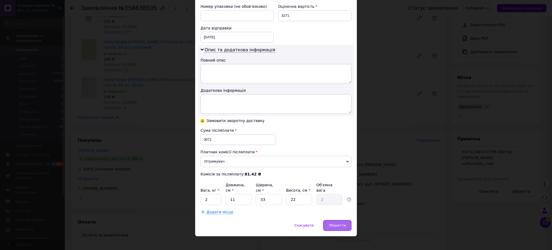
click at [338, 220] on div "Зберегти" at bounding box center [337, 225] width 28 height 11
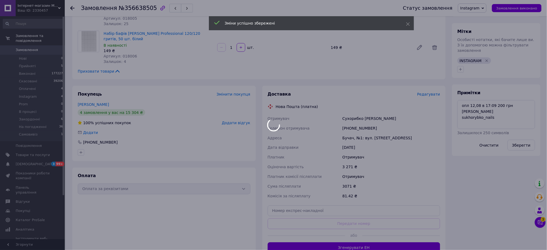
scroll to position [239, 0]
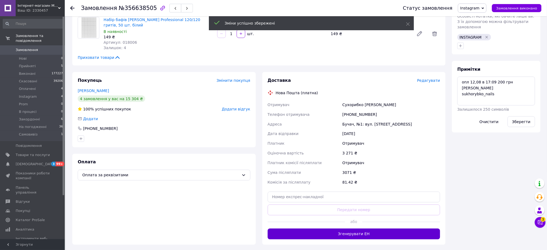
click at [338, 228] on button "Згенерувати ЕН" at bounding box center [354, 233] width 173 height 11
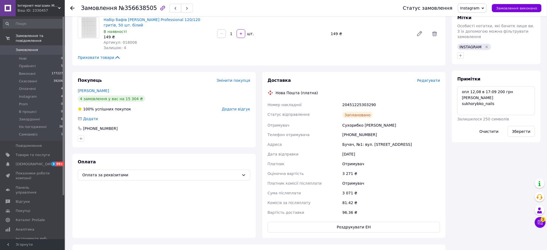
scroll to position [0, 0]
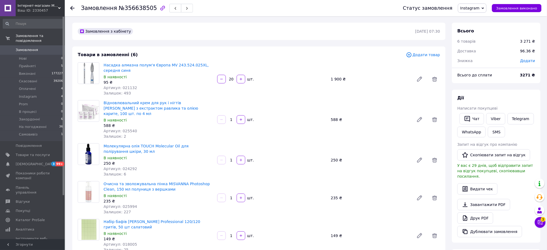
click at [50, 47] on span "0" at bounding box center [57, 49] width 15 height 5
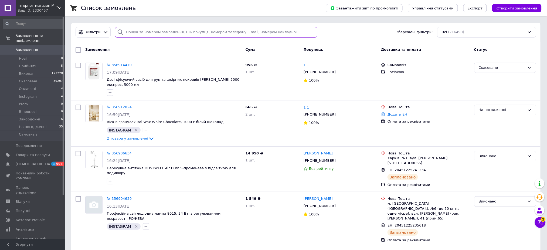
click at [252, 31] on input "search" at bounding box center [216, 32] width 202 height 11
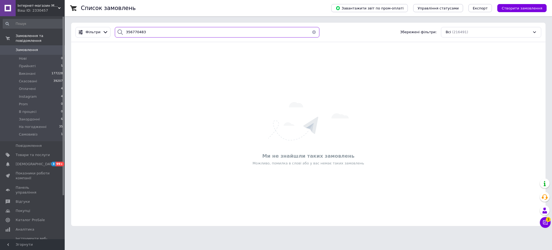
type input "356770483"
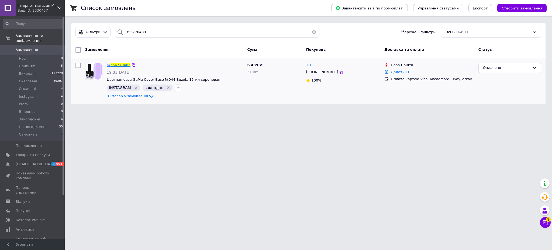
click at [122, 65] on span "356770483" at bounding box center [121, 65] width 20 height 4
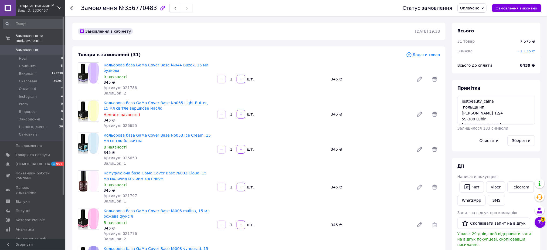
scroll to position [4, 0]
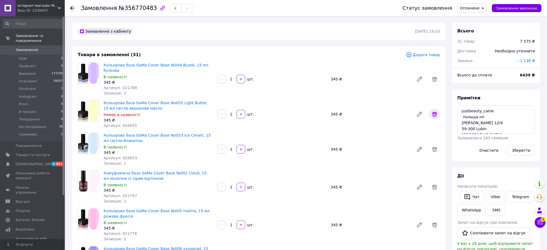
click at [436, 112] on icon at bounding box center [434, 114] width 5 height 5
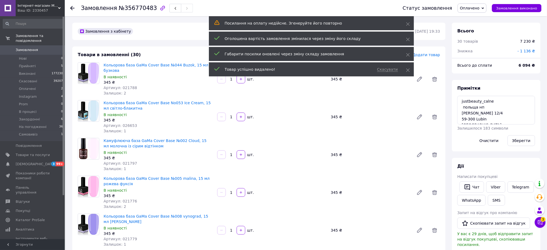
scroll to position [17, 0]
click at [431, 54] on span "Додати товар" at bounding box center [423, 55] width 34 height 6
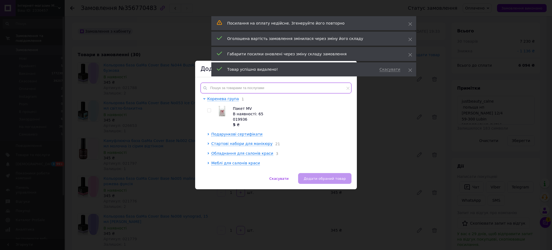
click at [245, 85] on input "text" at bounding box center [276, 88] width 151 height 11
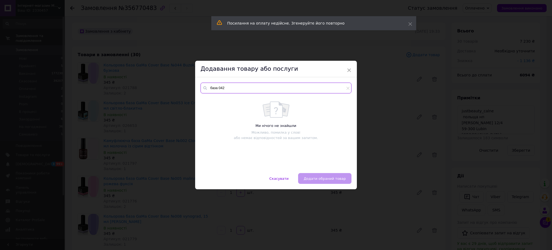
type input "база 042"
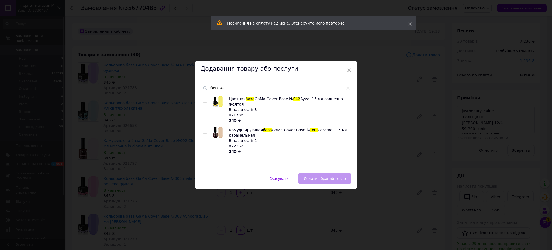
click at [204, 100] on input "checkbox" at bounding box center [205, 101] width 4 height 4
checkbox input "true"
click at [337, 178] on span "Додати обраний товар" at bounding box center [325, 178] width 42 height 4
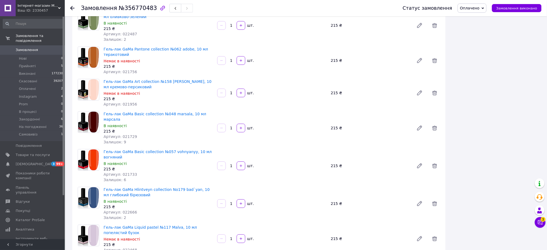
scroll to position [0, 0]
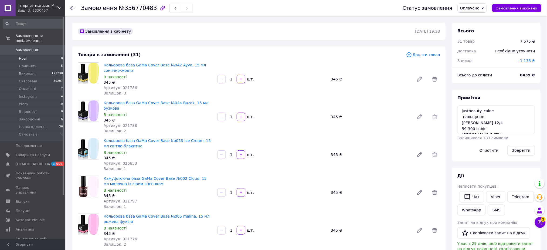
click at [44, 55] on li "Нові 0" at bounding box center [33, 59] width 66 height 8
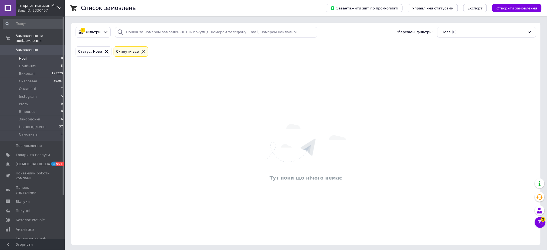
click at [140, 52] on div at bounding box center [143, 51] width 7 height 5
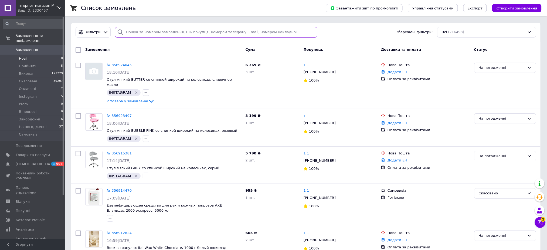
click at [163, 34] on input "search" at bounding box center [216, 32] width 202 height 11
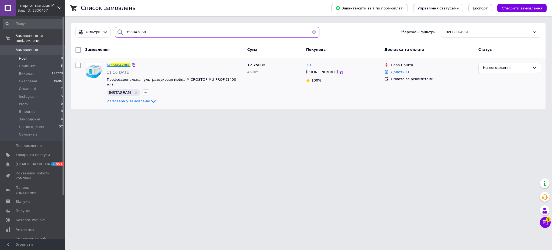
type input "356842868"
click at [124, 65] on span "356842868" at bounding box center [121, 65] width 20 height 4
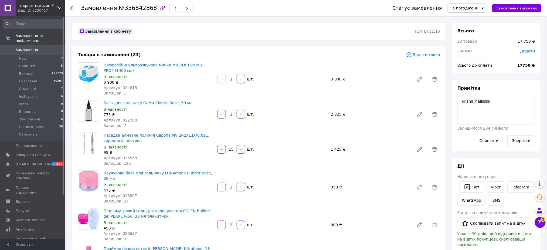
scroll to position [4, 0]
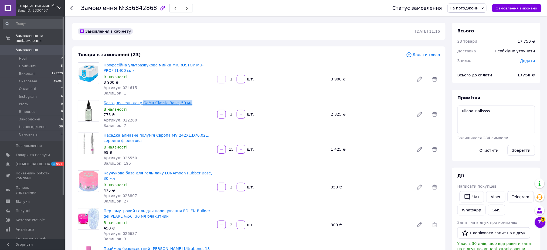
drag, startPoint x: 180, startPoint y: 104, endPoint x: 138, endPoint y: 103, distance: 41.8
click at [138, 104] on span "База для гель-лаку GaMa Classic Base, 50 мл" at bounding box center [158, 102] width 109 height 5
copy link "aMa Classic Base, 50 мл"
click at [426, 56] on span "Додати товар" at bounding box center [423, 55] width 34 height 6
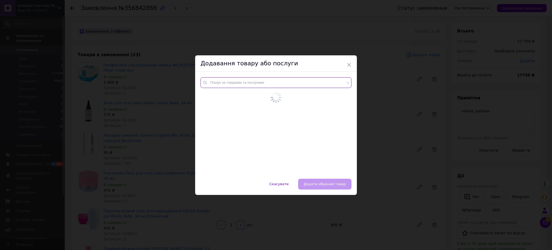
click at [271, 86] on input "text" at bounding box center [276, 82] width 151 height 11
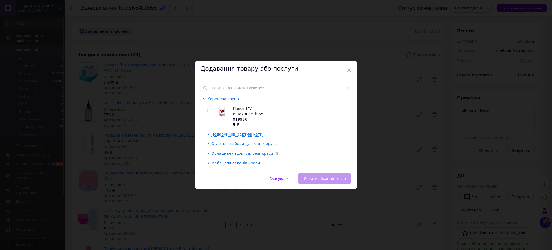
paste input "aMa Classic Base, 50 мл"
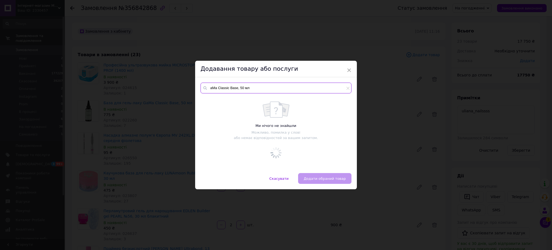
click at [209, 89] on input "aMa Classic Base, 50 мл" at bounding box center [276, 88] width 151 height 11
click at [245, 90] on input "топ gaMa Classic Base, 50 мл" at bounding box center [276, 88] width 151 height 11
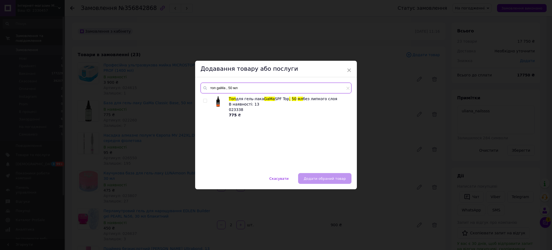
type input "топ gaMa , 50 мл"
drag, startPoint x: 275, startPoint y: 30, endPoint x: 226, endPoint y: 115, distance: 98.0
click at [275, 30] on div "× Додавання товару або послуги топ gaMa , 50 мл Топ для гель-лака GaMa SPF Top …" at bounding box center [276, 125] width 552 height 250
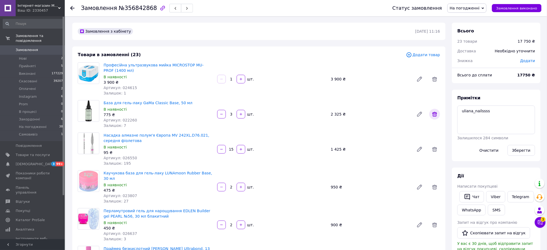
click at [435, 115] on icon at bounding box center [434, 114] width 6 height 6
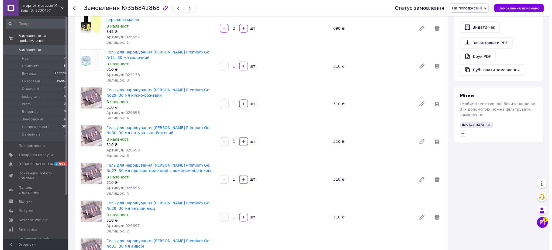
scroll to position [0, 0]
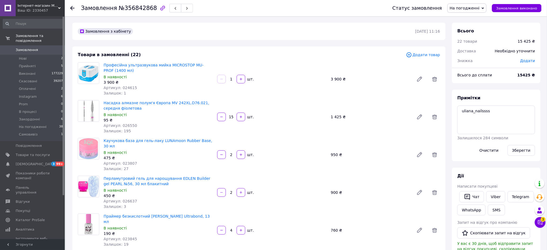
click at [436, 53] on span "Додати товар" at bounding box center [423, 55] width 34 height 6
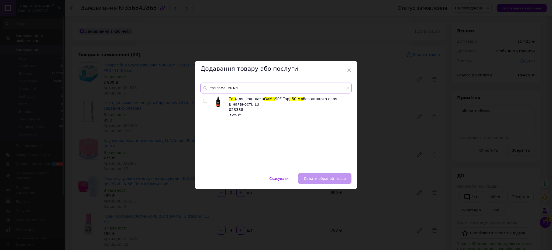
drag, startPoint x: 321, startPoint y: 89, endPoint x: 208, endPoint y: 96, distance: 112.7
click at [208, 96] on div "топ gaMa , 50 мл Топ для гель-лака GaMa SPF Top , 50 мл без липкого слоя В наяв…" at bounding box center [276, 125] width 151 height 85
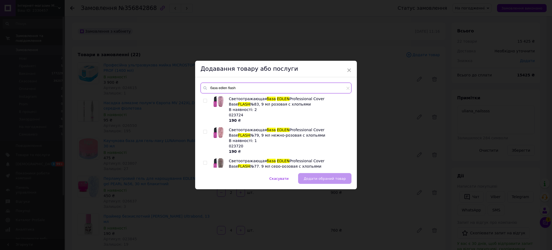
drag, startPoint x: 215, startPoint y: 87, endPoint x: 210, endPoint y: 87, distance: 5.4
click at [210, 87] on input "база edlen flash" at bounding box center [276, 88] width 151 height 11
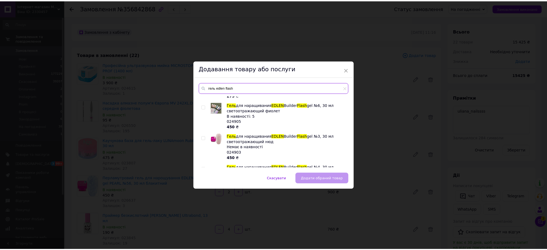
scroll to position [239, 0]
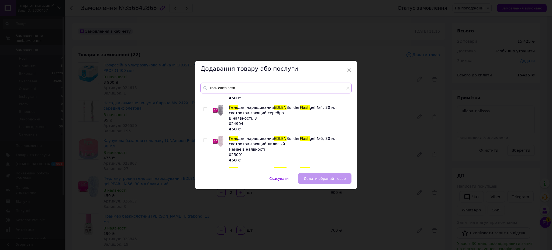
type input "гель edlen flash"
click at [208, 108] on div at bounding box center [205, 118] width 5 height 27
click at [205, 108] on input "checkbox" at bounding box center [205, 110] width 4 height 4
checkbox input "true"
click at [327, 180] on span "Додати обраний товар" at bounding box center [325, 178] width 42 height 4
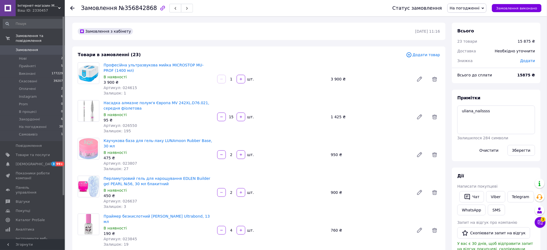
scroll to position [533, 0]
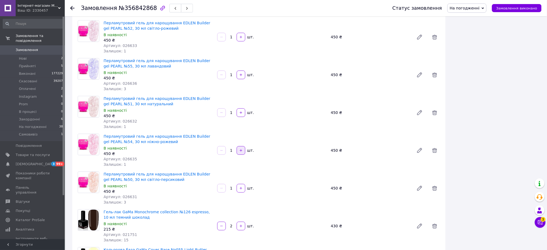
click at [243, 148] on icon "button" at bounding box center [241, 150] width 4 height 4
type input "2"
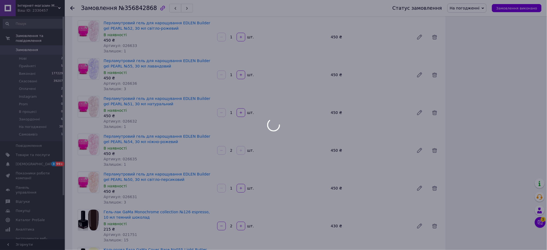
click at [244, 95] on div at bounding box center [273, 125] width 547 height 250
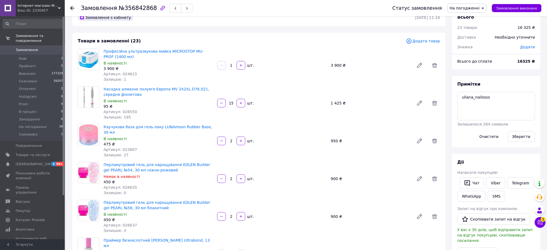
scroll to position [0, 0]
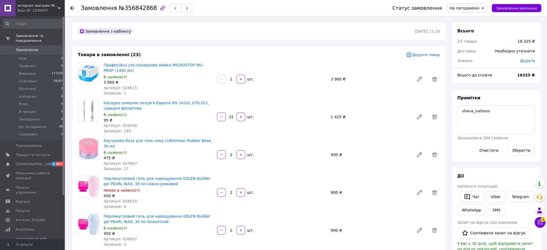
click at [433, 54] on span "Додати товар" at bounding box center [423, 55] width 34 height 6
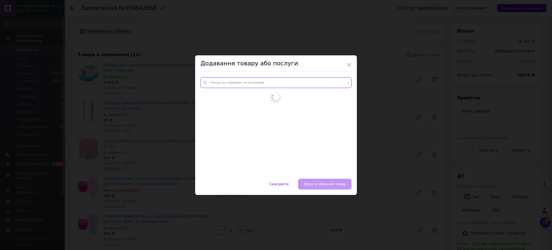
click at [292, 84] on input "text" at bounding box center [276, 82] width 151 height 11
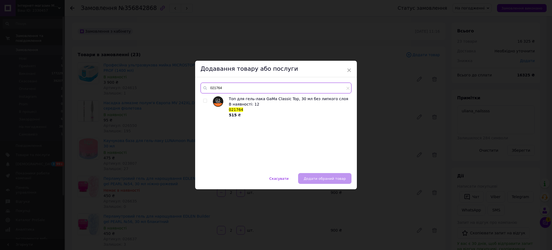
type input "021764"
click at [203, 100] on input "checkbox" at bounding box center [205, 101] width 4 height 4
checkbox input "true"
click at [338, 178] on span "Додати обраний товар" at bounding box center [325, 178] width 42 height 4
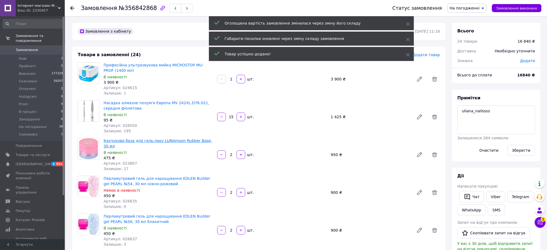
scroll to position [210, 0]
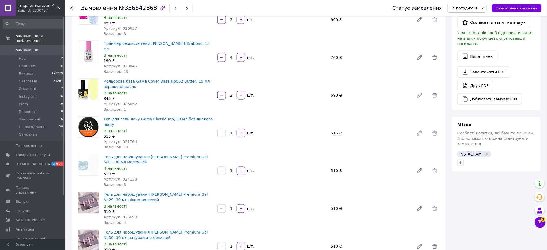
drag, startPoint x: 234, startPoint y: 119, endPoint x: 230, endPoint y: 119, distance: 3.2
click at [230, 131] on input "1" at bounding box center [231, 133] width 9 height 4
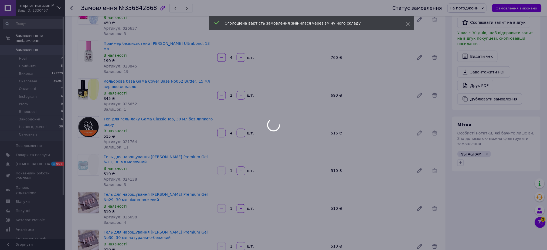
scroll to position [0, 0]
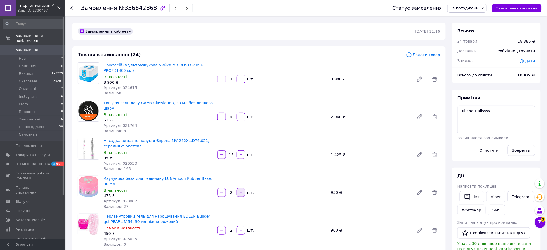
type input "4"
click at [241, 190] on icon "button" at bounding box center [241, 192] width 4 height 4
type input "3"
click at [435, 52] on span "Додати товар" at bounding box center [423, 55] width 34 height 6
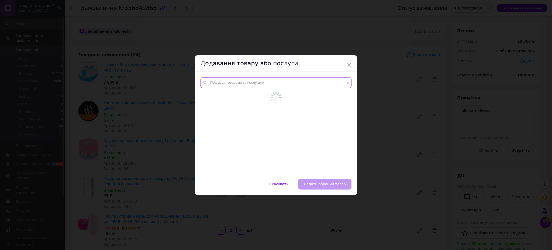
click at [302, 81] on input "text" at bounding box center [276, 82] width 151 height 11
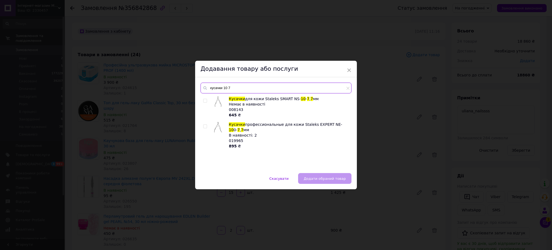
drag, startPoint x: 224, startPoint y: 84, endPoint x: 208, endPoint y: 82, distance: 16.9
click at [206, 82] on div "кусачки 10 7 Кусачки для кожи Staleks SMART NS- 10 - 7 , 7 мм Немає в наявності…" at bounding box center [276, 125] width 162 height 96
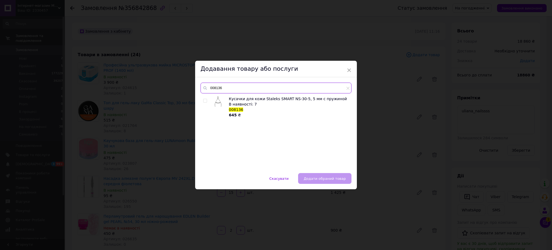
type input "008136"
click at [204, 101] on input "checkbox" at bounding box center [205, 101] width 4 height 4
checkbox input "true"
drag, startPoint x: 238, startPoint y: 89, endPoint x: 205, endPoint y: 89, distance: 32.4
click at [205, 89] on div "008136" at bounding box center [276, 88] width 151 height 11
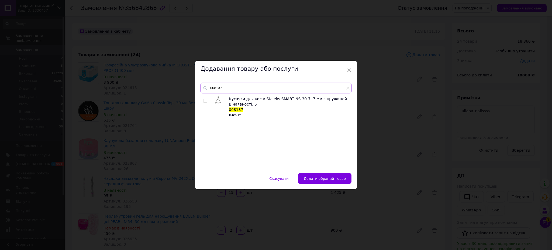
type input "008137"
drag, startPoint x: 204, startPoint y: 101, endPoint x: 218, endPoint y: 111, distance: 17.4
click at [204, 101] on input "checkbox" at bounding box center [205, 101] width 4 height 4
checkbox input "true"
click at [325, 180] on span "Додати обрані товари" at bounding box center [325, 178] width 41 height 4
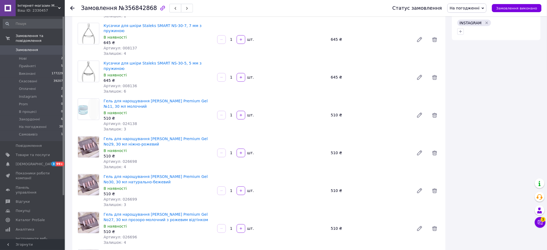
scroll to position [300, 0]
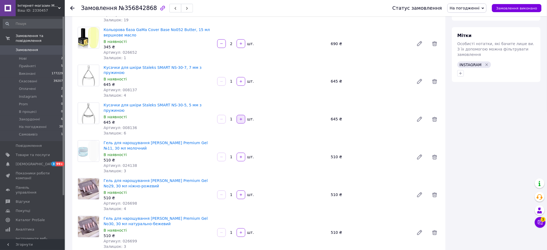
drag, startPoint x: 241, startPoint y: 94, endPoint x: 239, endPoint y: 79, distance: 15.2
click at [241, 117] on icon "button" at bounding box center [241, 119] width 4 height 4
type input "2"
drag, startPoint x: 239, startPoint y: 61, endPoint x: 253, endPoint y: 90, distance: 32.8
click at [239, 77] on button "button" at bounding box center [240, 81] width 9 height 9
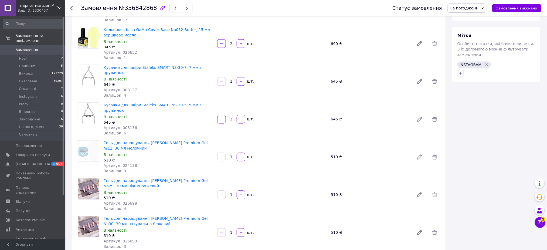
type input "2"
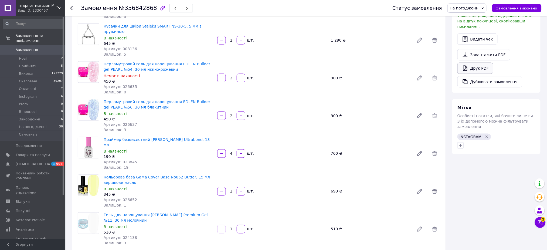
scroll to position [214, 0]
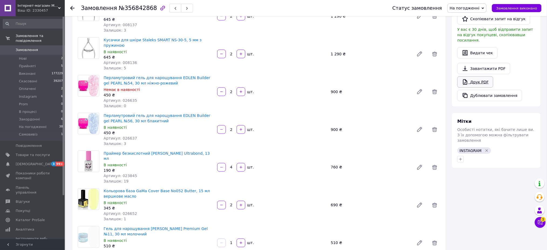
click at [468, 78] on link "Друк PDF" at bounding box center [475, 81] width 36 height 11
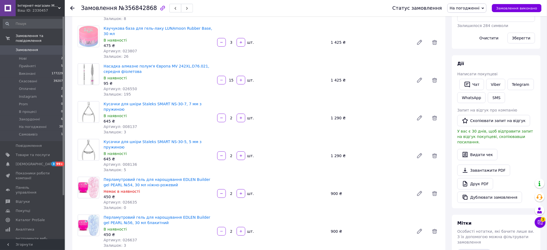
scroll to position [0, 0]
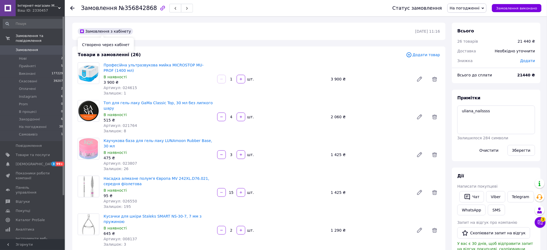
click at [127, 4] on div "Замовлення №356842868" at bounding box center [137, 8] width 112 height 9
click at [127, 5] on div "Замовлення №356842868" at bounding box center [137, 8] width 112 height 9
click at [126, 5] on span "№356842868" at bounding box center [138, 8] width 38 height 6
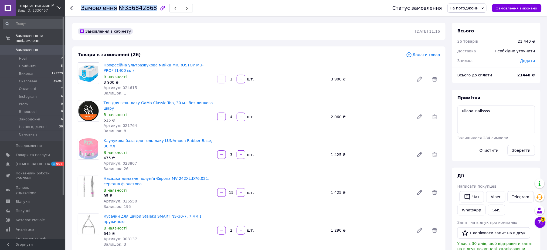
click at [126, 5] on span "№356842868" at bounding box center [138, 8] width 38 height 6
copy h1 "Замовлення №356842868"
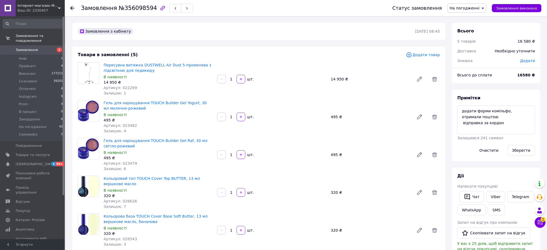
scroll to position [4, 0]
click at [424, 54] on span "Додати товар" at bounding box center [423, 55] width 34 height 6
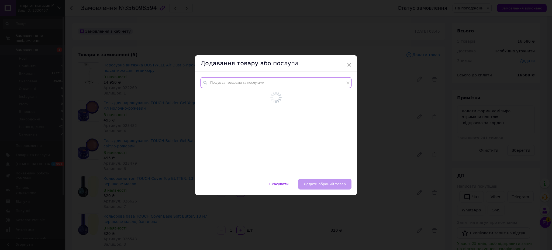
click at [288, 83] on input "text" at bounding box center [276, 82] width 151 height 11
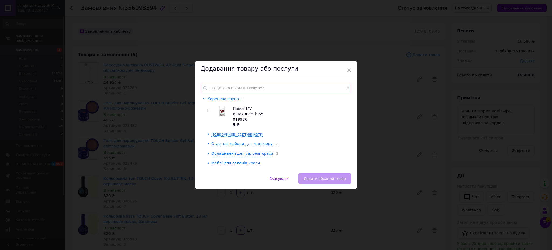
paste input "014628"
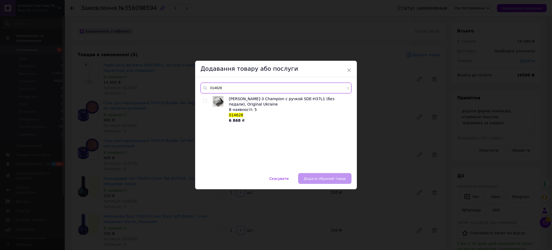
type input "014628"
click at [204, 100] on input "checkbox" at bounding box center [205, 101] width 4 height 4
checkbox input "true"
drag, startPoint x: 235, startPoint y: 87, endPoint x: 206, endPoint y: 90, distance: 28.7
click at [206, 90] on div "014628" at bounding box center [276, 88] width 151 height 11
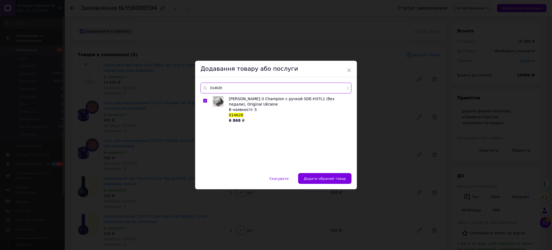
paste input "25401"
type input "025401"
click at [204, 101] on input "checkbox" at bounding box center [205, 101] width 4 height 4
checkbox input "true"
click at [324, 174] on button "Додати обрані товари" at bounding box center [325, 178] width 52 height 11
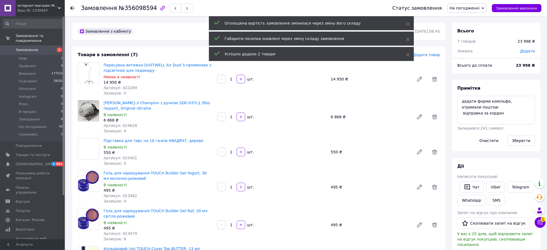
scroll to position [17, 0]
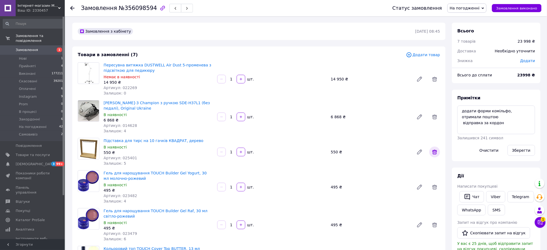
click at [433, 152] on icon at bounding box center [434, 152] width 6 height 6
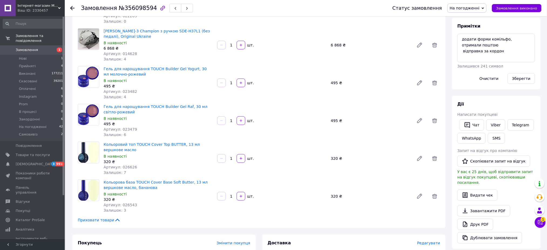
scroll to position [0, 0]
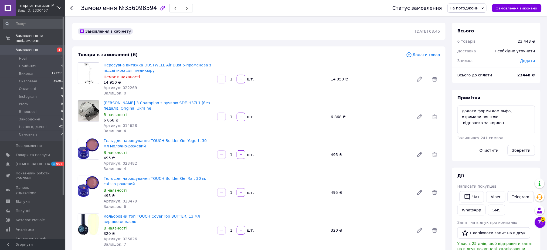
click at [529, 60] on span "Додати" at bounding box center [527, 61] width 15 height 4
click at [494, 83] on input "text" at bounding box center [490, 82] width 32 height 11
type input "82"
drag, startPoint x: 527, startPoint y: 96, endPoint x: 519, endPoint y: 102, distance: 9.8
click at [527, 96] on button "Зберегти" at bounding box center [516, 97] width 27 height 11
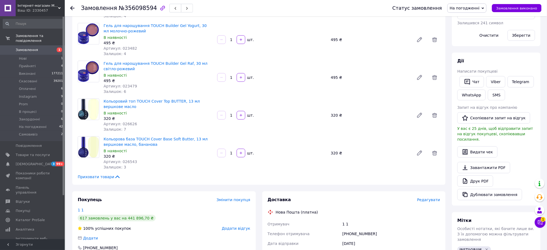
scroll to position [120, 0]
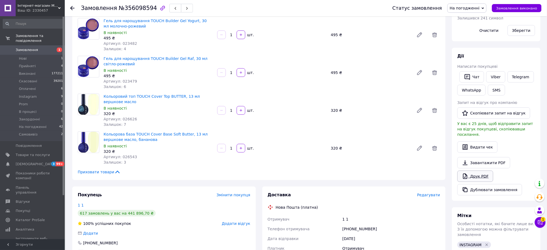
click at [465, 173] on icon at bounding box center [465, 176] width 6 height 6
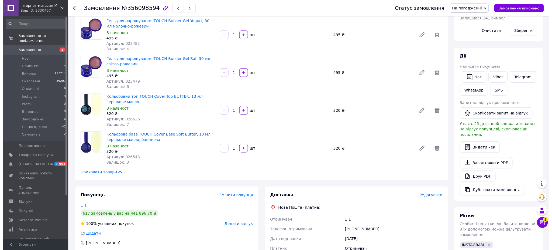
scroll to position [0, 0]
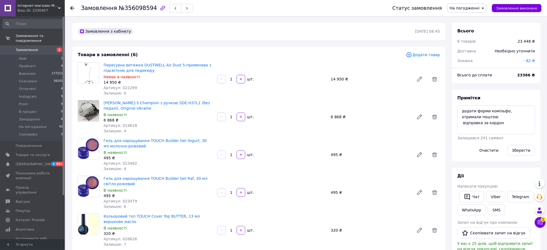
click at [137, 6] on span "№356098594" at bounding box center [138, 8] width 38 height 6
click at [136, 6] on span "№356098594" at bounding box center [138, 8] width 38 height 6
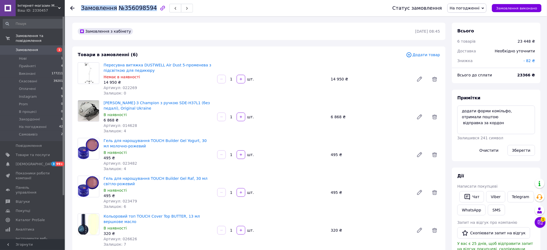
click at [136, 6] on span "№356098594" at bounding box center [138, 8] width 38 height 6
click at [50, 47] on link "Замовлення 1" at bounding box center [33, 49] width 66 height 9
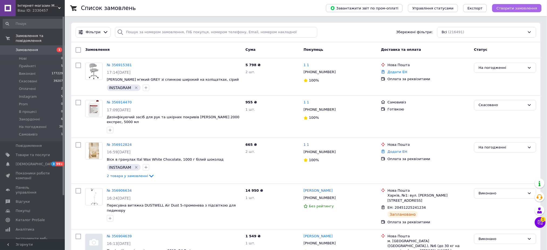
click at [510, 6] on span "Створити замовлення" at bounding box center [516, 8] width 41 height 4
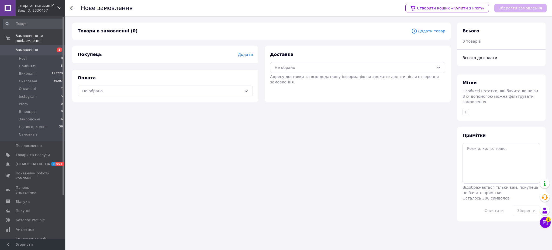
click at [427, 31] on span "Додати товар" at bounding box center [429, 31] width 34 height 6
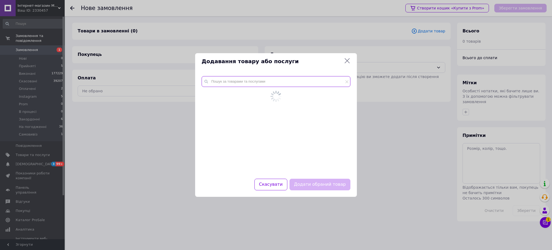
click at [268, 82] on input "text" at bounding box center [276, 81] width 149 height 11
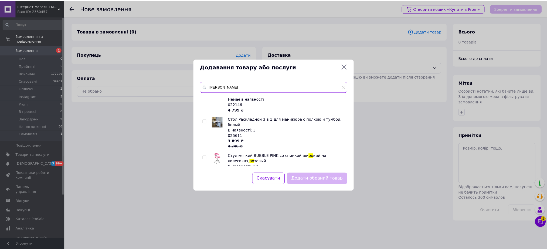
scroll to position [54, 0]
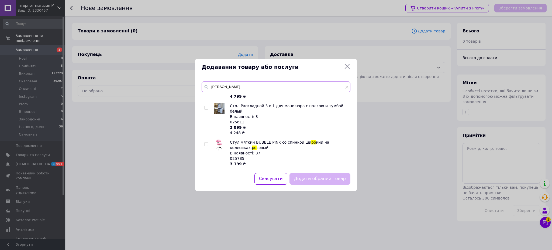
type input "стіл ро"
click at [206, 142] on input "checkbox" at bounding box center [206, 144] width 4 height 4
checkbox input "true"
click at [310, 182] on button "Додати обраний товар" at bounding box center [320, 179] width 61 height 12
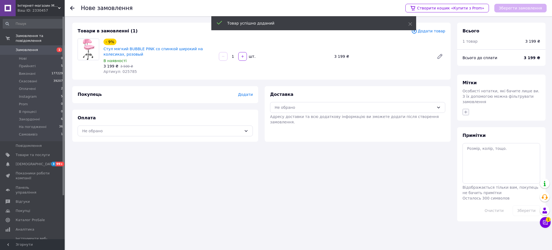
click at [467, 110] on icon "button" at bounding box center [466, 112] width 4 height 4
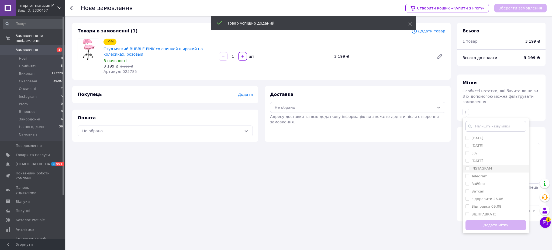
drag, startPoint x: 485, startPoint y: 163, endPoint x: 485, endPoint y: 208, distance: 45.6
click at [485, 166] on label "INSTAGRAM" at bounding box center [482, 168] width 20 height 4
checkbox input "true"
drag, startPoint x: 484, startPoint y: 217, endPoint x: 386, endPoint y: 150, distance: 117.9
click at [483, 220] on button "Додати мітку" at bounding box center [496, 225] width 61 height 11
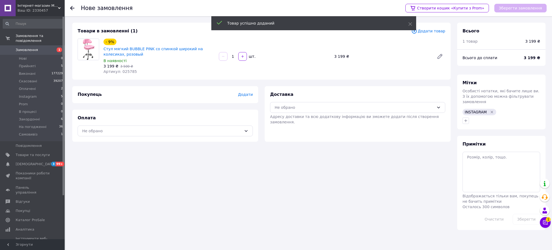
drag, startPoint x: 366, startPoint y: 114, endPoint x: 344, endPoint y: 118, distance: 22.0
click at [365, 113] on div "Доставка Не обрано Адресу доставки та всю додаткову інформацію ви зможете додат…" at bounding box center [357, 107] width 175 height 33
drag, startPoint x: 298, startPoint y: 106, endPoint x: 297, endPoint y: 108, distance: 2.8
click at [297, 108] on div "Не обрано" at bounding box center [355, 107] width 160 height 6
click at [283, 129] on span "Нова Пошта (платна)" at bounding box center [362, 128] width 158 height 5
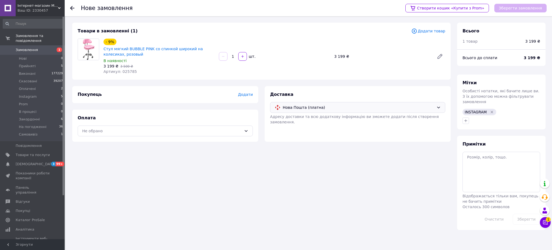
click at [244, 124] on div "Оплата Не обрано" at bounding box center [165, 125] width 186 height 32
click at [244, 133] on div "Не обрано" at bounding box center [165, 130] width 175 height 11
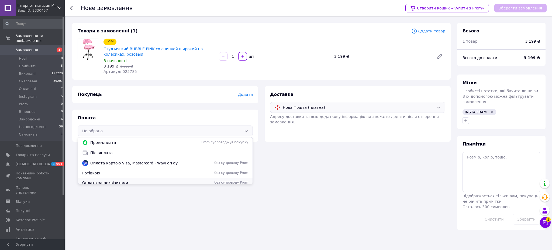
click at [238, 179] on div "Оплата за реквізитами без супроводу Prom" at bounding box center [165, 183] width 175 height 10
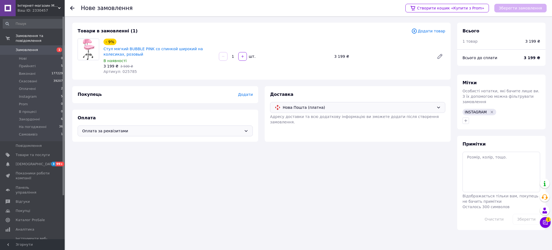
click at [244, 95] on span "Додати" at bounding box center [245, 94] width 15 height 4
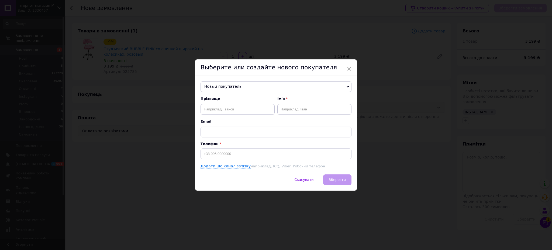
click at [210, 86] on span "Новый покупатель" at bounding box center [276, 86] width 151 height 11
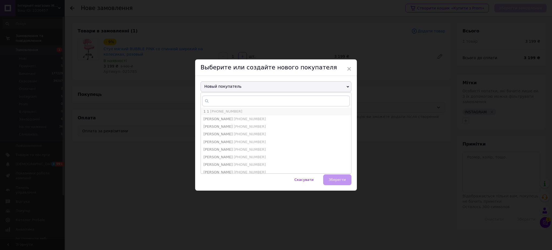
click at [218, 111] on span "[PHONE_NUMBER]" at bounding box center [226, 111] width 32 height 4
type input "1 1"
type input "[PHONE_NUMBER]"
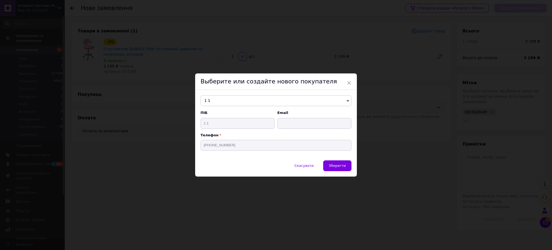
click at [335, 168] on button "Зберегти" at bounding box center [337, 165] width 28 height 11
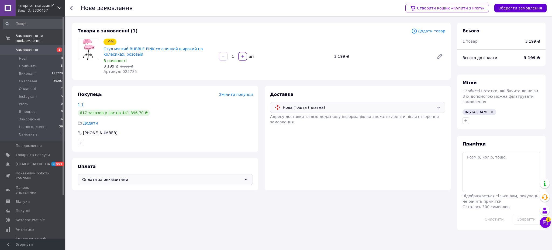
click at [515, 8] on button "Зберегти замовлення" at bounding box center [521, 8] width 52 height 9
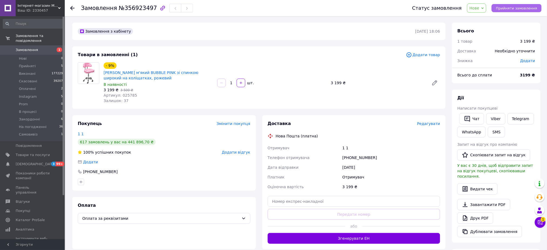
click at [514, 6] on span "Прийняти замовлення" at bounding box center [516, 8] width 41 height 4
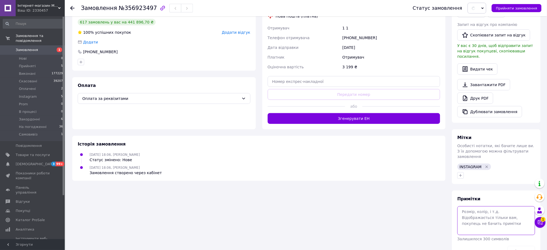
click at [496, 206] on textarea at bounding box center [496, 220] width 78 height 29
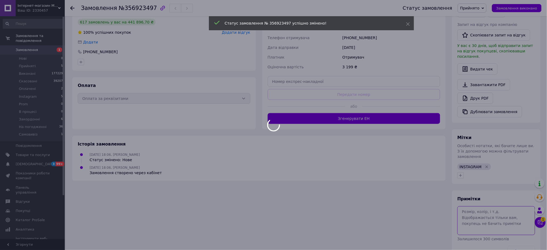
paste textarea "ccconichkaaaaaaaa"
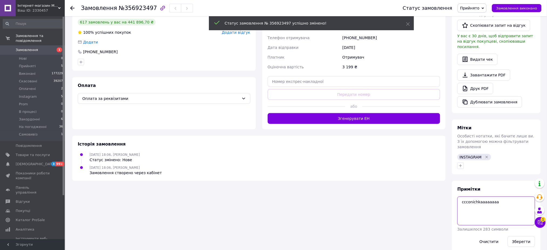
scroll to position [118, 0]
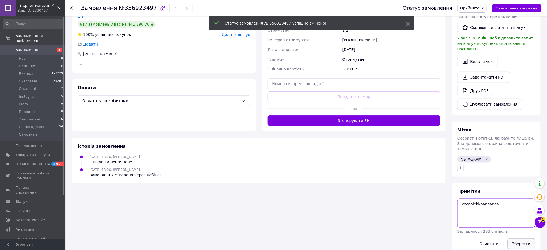
type textarea "ccconichkaaaaaaaa"
click at [523, 238] on button "Зберегти" at bounding box center [521, 243] width 28 height 11
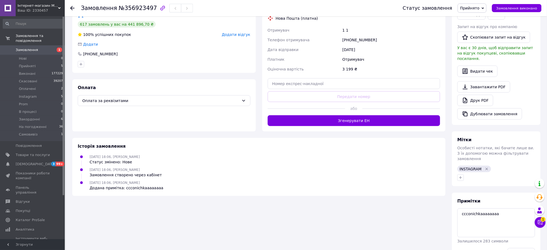
click at [478, 7] on span "Прийнято" at bounding box center [469, 8] width 19 height 4
click at [480, 51] on li "На погодженні" at bounding box center [474, 53] width 33 height 8
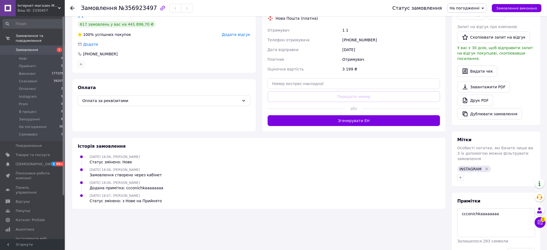
click at [123, 6] on span "№356923497" at bounding box center [138, 8] width 38 height 6
click at [122, 6] on span "№356923497" at bounding box center [138, 8] width 38 height 6
copy h1 "Замовлення №356923497"
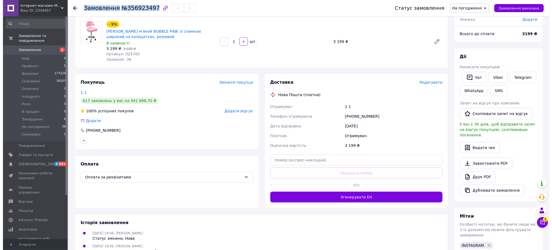
scroll to position [0, 0]
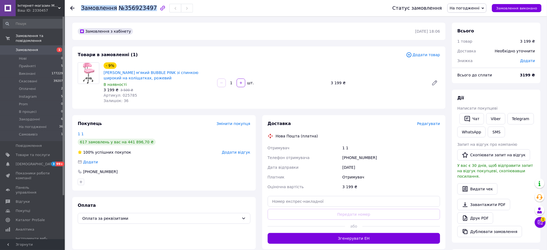
click at [36, 47] on span "Замовлення" at bounding box center [33, 49] width 34 height 5
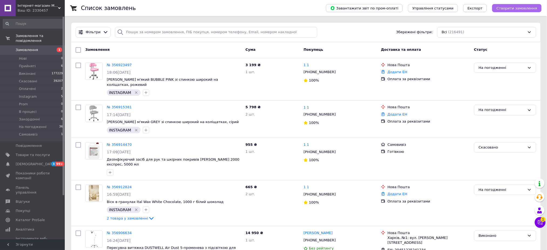
click at [534, 8] on span "Створити замовлення" at bounding box center [516, 8] width 41 height 4
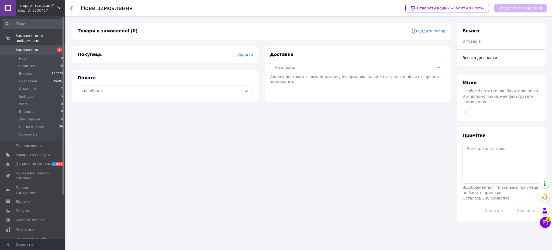
click at [423, 29] on span "Додати товар" at bounding box center [429, 31] width 34 height 6
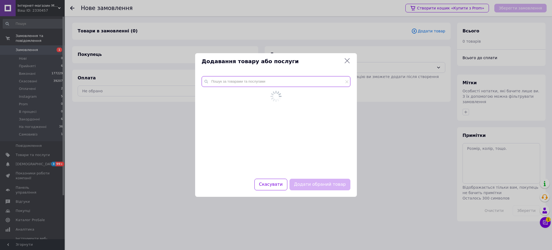
click at [322, 85] on input "text" at bounding box center [276, 81] width 149 height 11
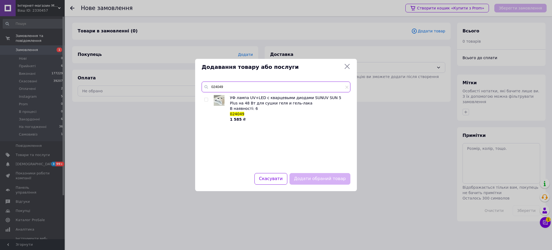
type input "024049"
click at [207, 100] on input "checkbox" at bounding box center [206, 100] width 4 height 4
checkbox input "true"
drag, startPoint x: 233, startPoint y: 84, endPoint x: 208, endPoint y: 83, distance: 24.6
click at [208, 83] on input "024049" at bounding box center [276, 86] width 149 height 11
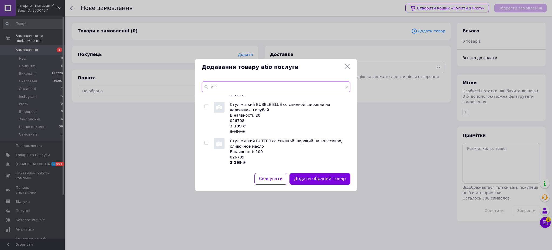
scroll to position [1165, 0]
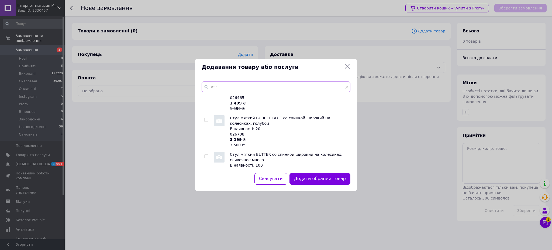
type input "стіл"
click at [207, 155] on input "checkbox" at bounding box center [206, 157] width 4 height 4
checkbox input "true"
click at [320, 183] on button "Додати обрані товари" at bounding box center [320, 179] width 59 height 12
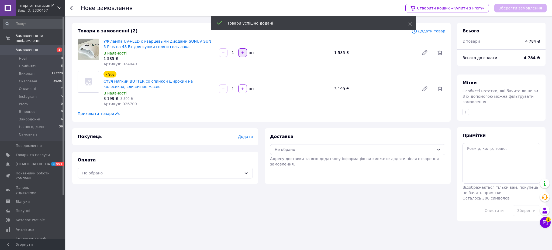
click at [242, 54] on icon "button" at bounding box center [243, 53] width 4 height 4
type input "2"
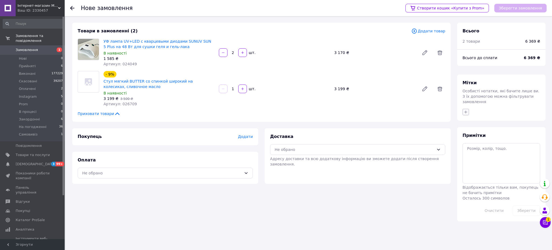
click at [468, 109] on button "button" at bounding box center [466, 112] width 6 height 6
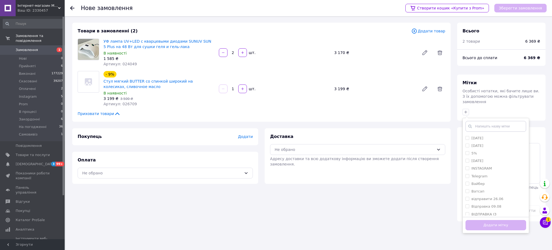
click at [484, 166] on label "INSTAGRAM" at bounding box center [482, 168] width 20 height 4
checkbox input "true"
click at [487, 222] on button "Додати мітку" at bounding box center [496, 225] width 61 height 11
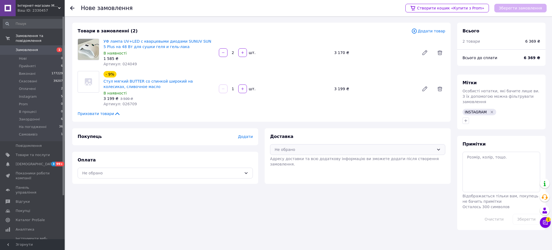
click at [333, 144] on div "Не обрано" at bounding box center [357, 149] width 175 height 11
click at [293, 173] on span "Нова Пошта (платна)" at bounding box center [362, 171] width 158 height 5
click at [241, 170] on div "Не обрано" at bounding box center [162, 173] width 160 height 6
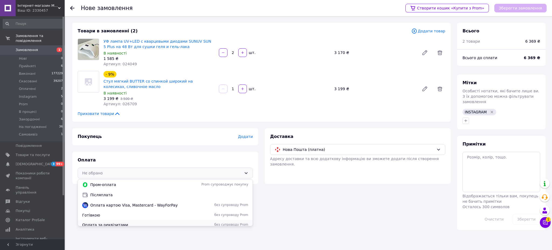
click at [240, 224] on span "без супроводу Prom" at bounding box center [215, 224] width 65 height 5
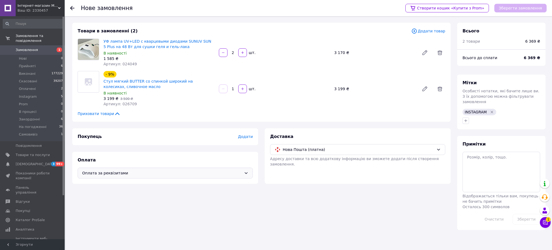
click at [245, 137] on span "Додати" at bounding box center [245, 136] width 15 height 4
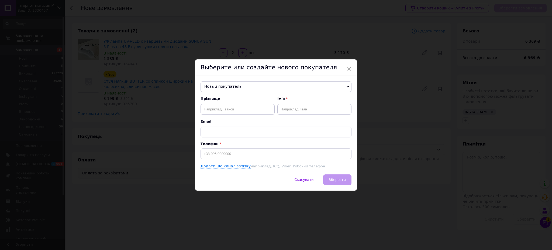
click at [241, 86] on span "Новый покупатель" at bounding box center [276, 86] width 151 height 11
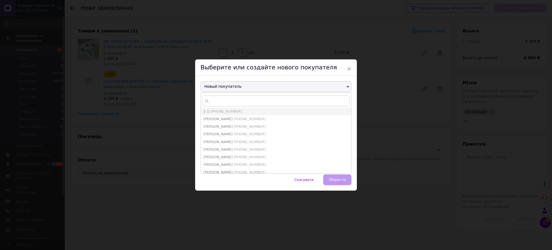
click at [222, 110] on span "[PHONE_NUMBER]" at bounding box center [226, 111] width 32 height 4
type input "1 1"
type input "[PHONE_NUMBER]"
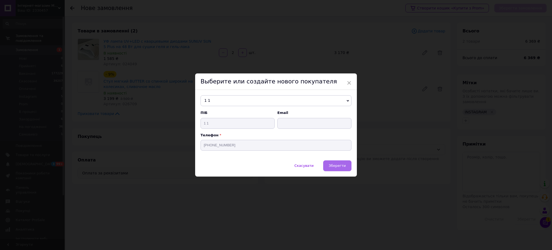
click at [334, 170] on button "Зберегти" at bounding box center [337, 165] width 28 height 11
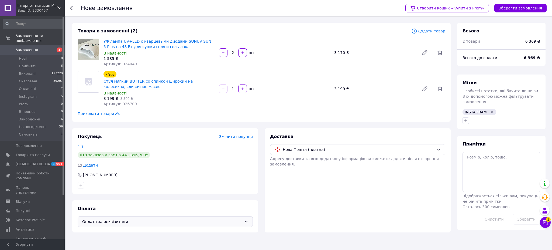
click at [425, 31] on span "Додати товар" at bounding box center [429, 31] width 34 height 6
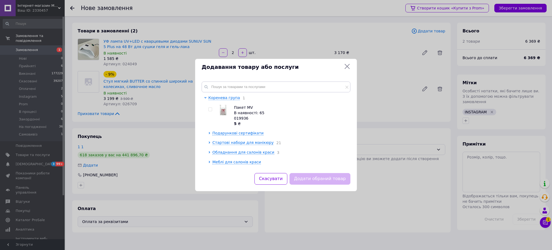
click at [318, 39] on div "Додавання товару або послуги Коренева група 1 Пакет MV В наявності: 65 019936 5…" at bounding box center [276, 125] width 552 height 250
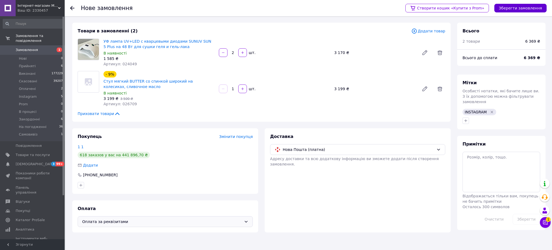
click at [516, 8] on button "Зберегти замовлення" at bounding box center [521, 8] width 52 height 9
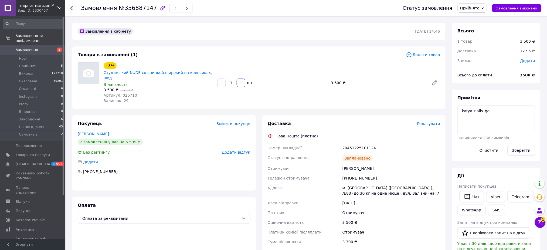
click at [295, 55] on div "Товари в замовленні (1)" at bounding box center [242, 55] width 328 height 6
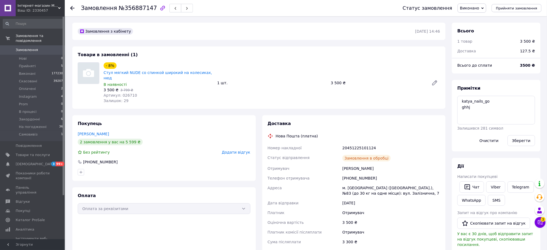
drag, startPoint x: 49, startPoint y: 45, endPoint x: 93, endPoint y: 30, distance: 46.3
click at [49, 47] on span "Замовлення" at bounding box center [33, 49] width 34 height 5
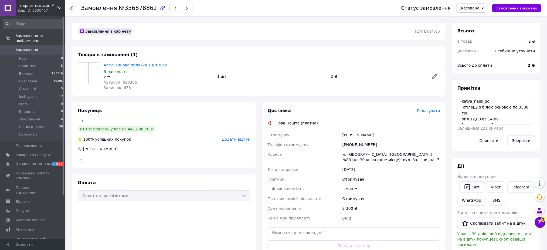
click at [194, 24] on div "Замовлення з кабінету [DATE] 14:05" at bounding box center [258, 31] width 373 height 17
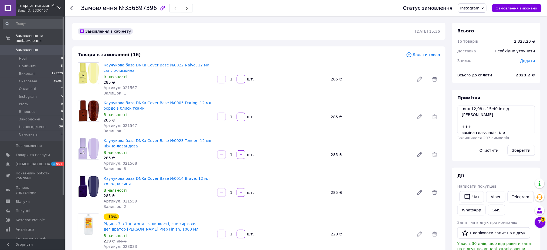
scroll to position [12, 0]
click at [489, 130] on textarea "zheleva_g_d опл 12,08 в 15:40 іс від [PERSON_NAME] +++ заміна гель-лаків, іде п…" at bounding box center [496, 119] width 78 height 29
type textarea "zheleva_g_d опл 12,08 в 15:40 іс від [PERSON_NAME] +++ заміна гель-лаків, іде п…"
click at [522, 150] on button "Зберегти" at bounding box center [521, 150] width 28 height 11
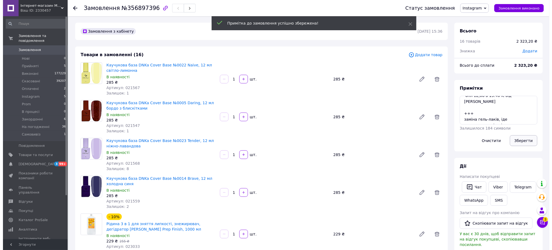
scroll to position [72, 0]
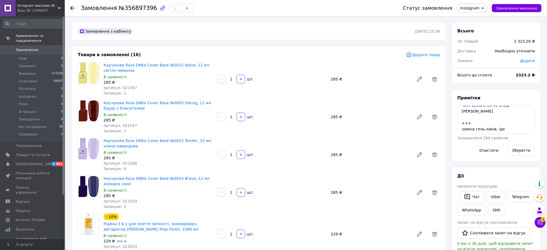
click at [43, 47] on span "Замовлення" at bounding box center [33, 49] width 34 height 5
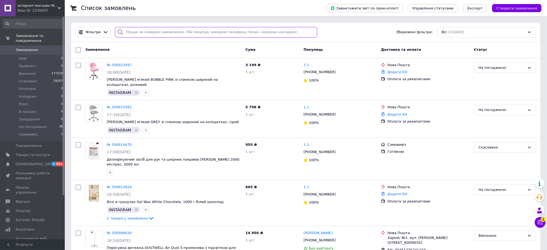
click at [252, 29] on input "search" at bounding box center [216, 32] width 202 height 11
click at [117, 105] on link "№ 356915381" at bounding box center [119, 107] width 25 height 4
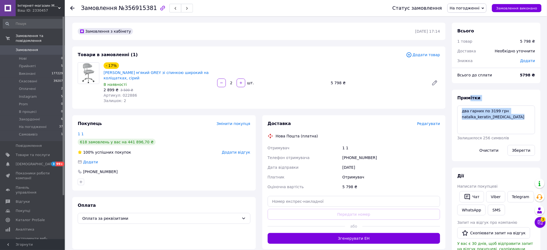
drag, startPoint x: 504, startPoint y: 102, endPoint x: 468, endPoint y: 103, distance: 35.3
click at [469, 103] on div "Примітки два гарних по 3199 грн natalka_keratin_[MEDICAL_DATA] Залишилося 256 с…" at bounding box center [496, 125] width 78 height 61
click at [478, 114] on textarea "два гарних по 3199 грн natalka_keratin_[MEDICAL_DATA]" at bounding box center [496, 119] width 78 height 29
click at [507, 109] on textarea "два гарних по 3199 грн natalka_keratin_[MEDICAL_DATA]" at bounding box center [496, 119] width 78 height 29
click at [506, 111] on textarea "два гарних по 3199 грн natalka_keratin_[MEDICAL_DATA]" at bounding box center [496, 119] width 78 height 29
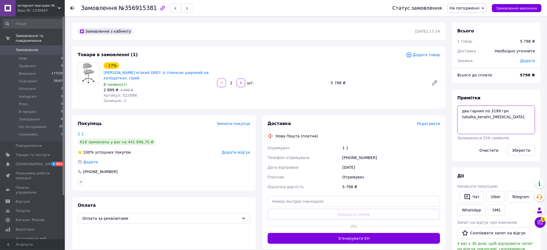
drag, startPoint x: 503, startPoint y: 111, endPoint x: 462, endPoint y: 112, distance: 41.5
click at [462, 112] on textarea "два гарних по 3199 грн natalka_keratin_[MEDICAL_DATA]" at bounding box center [496, 119] width 78 height 29
type textarea "natalka_keratin_[MEDICAL_DATA]"
click at [526, 149] on button "Зберегти" at bounding box center [521, 150] width 28 height 11
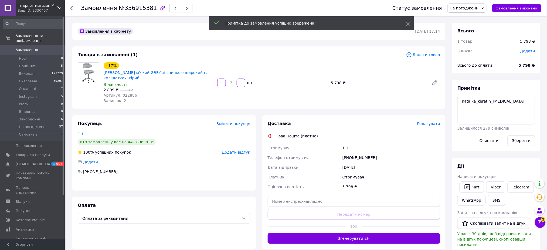
click at [26, 47] on span "Замовлення" at bounding box center [27, 49] width 22 height 5
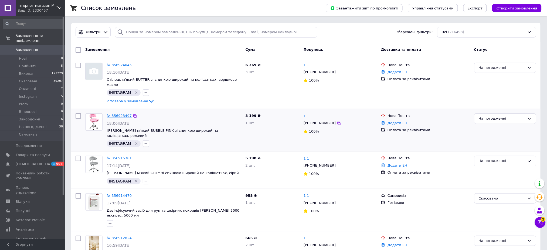
click at [115, 114] on link "№ 356923497" at bounding box center [119, 116] width 25 height 4
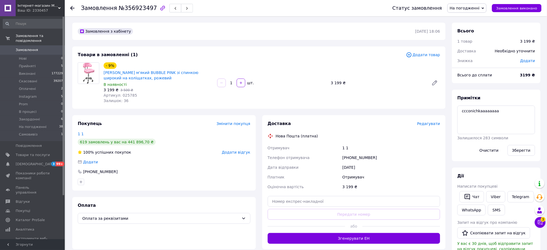
click at [461, 8] on span "На погодженні" at bounding box center [465, 8] width 30 height 4
click at [464, 54] on li "Instagram" at bounding box center [466, 51] width 39 height 8
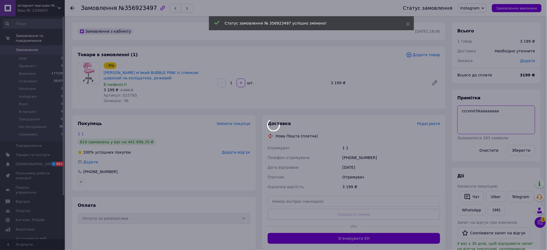
click at [509, 117] on body "Інтернет-магазин MISVANNA Ваш ID: 2330457 Сайт Інтернет-магазин MISVANNA Кабіне…" at bounding box center [273, 194] width 547 height 388
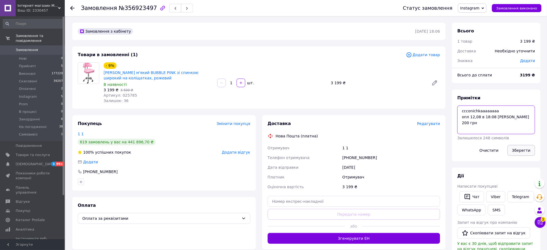
type textarea "ccconichkaaaaaaaa опл 12,08 в 18:08 [PERSON_NAME] 200 грн"
click at [518, 151] on button "Зберегти" at bounding box center [521, 150] width 28 height 11
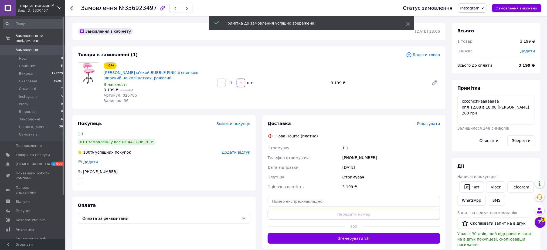
click at [431, 124] on span "Редагувати" at bounding box center [428, 123] width 23 height 4
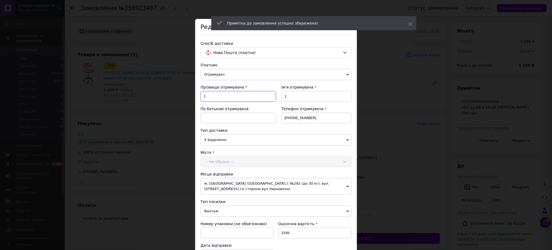
click at [249, 97] on input "1" at bounding box center [239, 96] width 76 height 11
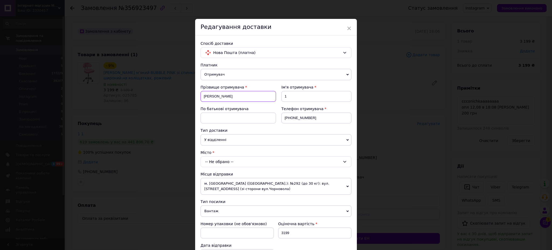
type input "[PERSON_NAME]"
click at [287, 97] on input "[PERSON_NAME]" at bounding box center [317, 96] width 70 height 11
type input "[PERSON_NAME]"
drag, startPoint x: 304, startPoint y: 119, endPoint x: 292, endPoint y: 118, distance: 12.5
click at [292, 118] on input "[PHONE_NUMBER]" at bounding box center [317, 117] width 70 height 11
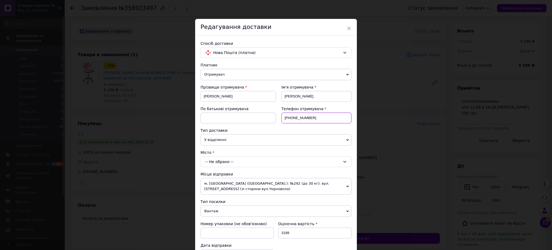
type input "[PHONE_NUMBER]"
click at [230, 164] on div "-- Не обрано --" at bounding box center [276, 161] width 151 height 11
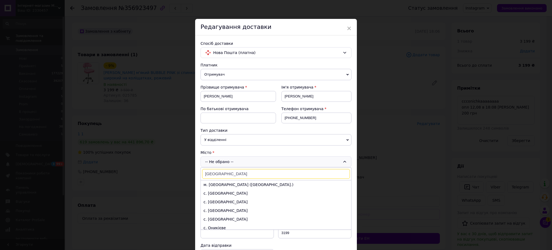
type input "[GEOGRAPHIC_DATA]"
click at [210, 184] on li "м. [GEOGRAPHIC_DATA] ([GEOGRAPHIC_DATA].)" at bounding box center [276, 184] width 150 height 9
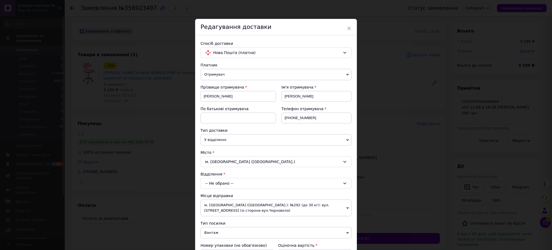
click at [217, 136] on span "У відділенні" at bounding box center [276, 139] width 151 height 11
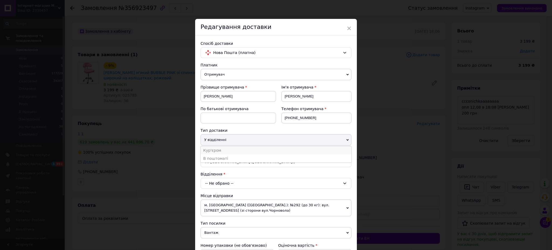
click at [211, 150] on li "Кур'єром" at bounding box center [276, 150] width 151 height 8
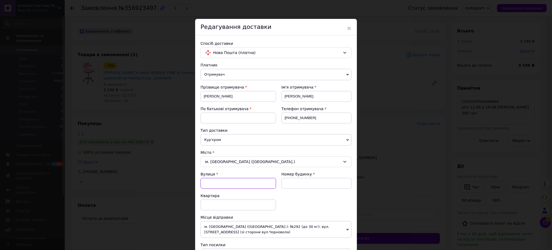
click at [215, 184] on input "Вулиця" at bounding box center [239, 183] width 76 height 11
click at [212, 195] on div "вул. [GEOGRAPHIC_DATA][PERSON_NAME]" at bounding box center [238, 197] width 75 height 15
type input "вул. [GEOGRAPHIC_DATA][PERSON_NAME]"
click at [308, 181] on input at bounding box center [317, 183] width 70 height 11
type input "85 б"
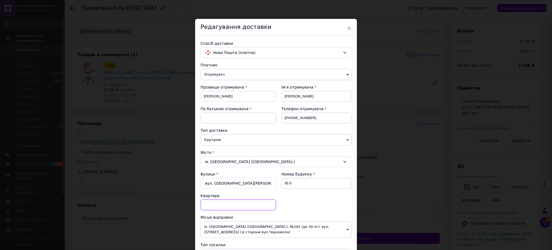
click at [246, 207] on input at bounding box center [239, 204] width 76 height 11
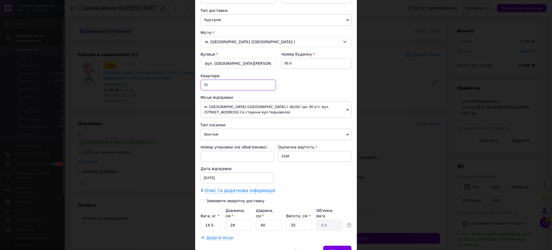
type input "70"
click at [245, 191] on span "Опис та додаткова інформація" at bounding box center [240, 190] width 71 height 5
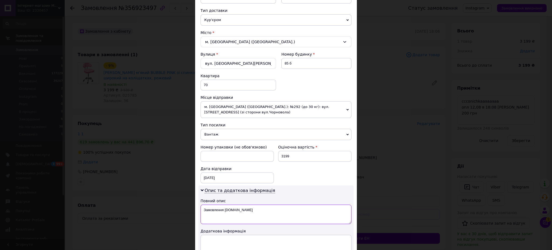
click at [234, 209] on textarea "Замовлення [DOMAIN_NAME]" at bounding box center [276, 213] width 151 height 19
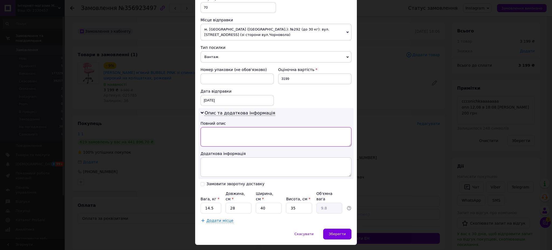
scroll to position [205, 0]
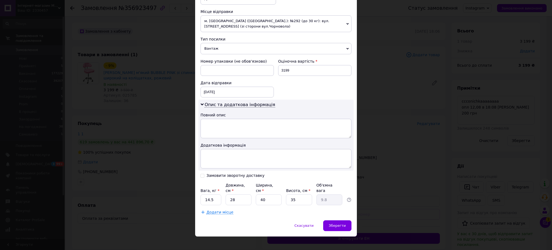
click at [219, 175] on div "Замовити зворотну доставку" at bounding box center [236, 175] width 58 height 5
click at [204, 175] on input "Замовити зворотну доставку" at bounding box center [203, 175] width 4 height 4
checkbox input "true"
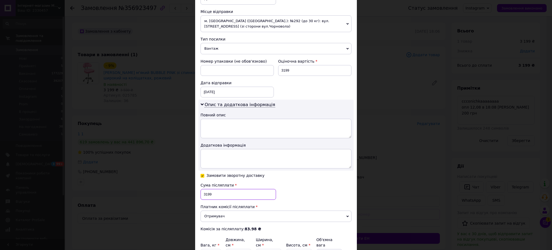
click at [221, 191] on input "3199" at bounding box center [239, 194] width 76 height 11
type input "2999"
click at [212, 91] on div "[DATE] < 2025 > < Август > Пн Вт Ср Чт Пт Сб Вс 28 29 30 31 1 2 3 4 5 6 7 8 9 1…" at bounding box center [237, 92] width 73 height 11
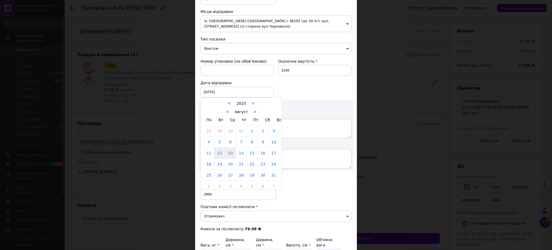
click at [231, 155] on link "13" at bounding box center [230, 153] width 11 height 11
type input "[DATE]"
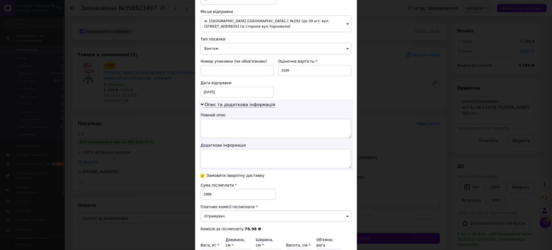
scroll to position [260, 0]
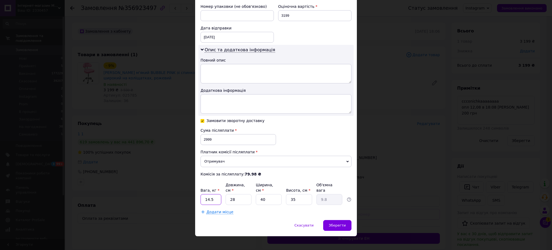
drag, startPoint x: 214, startPoint y: 191, endPoint x: 204, endPoint y: 194, distance: 10.3
click at [204, 194] on input "14.5" at bounding box center [211, 199] width 21 height 11
type input "10"
click at [241, 194] on input "28" at bounding box center [239, 199] width 26 height 11
type input "2"
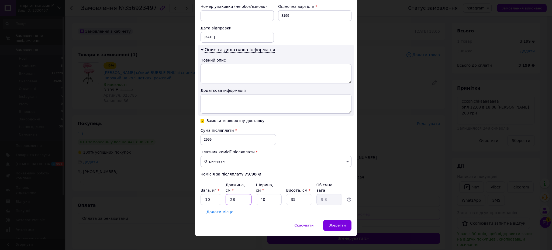
type input "0.7"
type input "5"
type input "1.75"
type input "51"
type input "17.85"
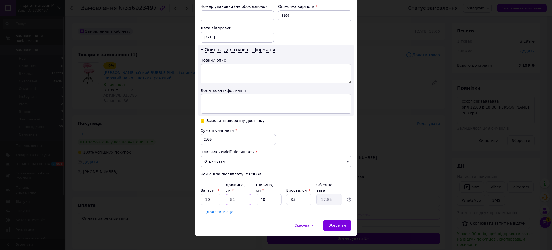
type input "51"
type input "2"
type input "0.89"
type input "21"
type input "9.37"
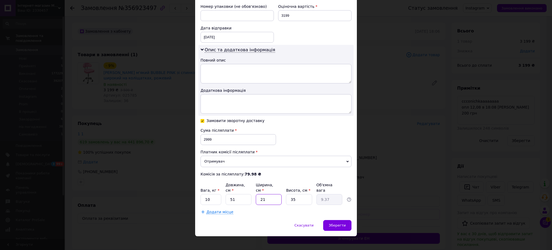
type input "21"
type input "4"
type input "1.07"
type input "47"
type input "12.58"
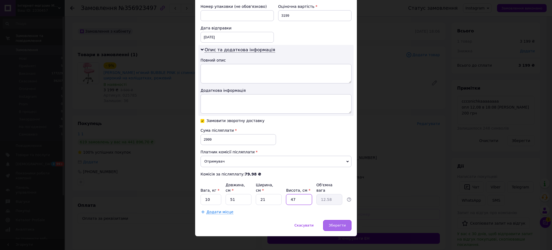
type input "47"
click at [334, 223] on span "Зберегти" at bounding box center [337, 225] width 17 height 4
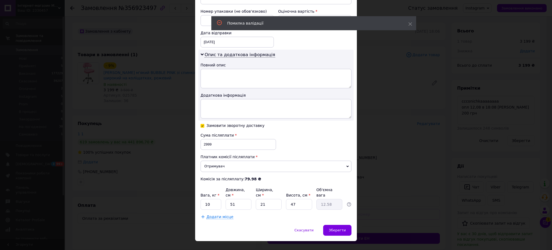
scroll to position [0, 0]
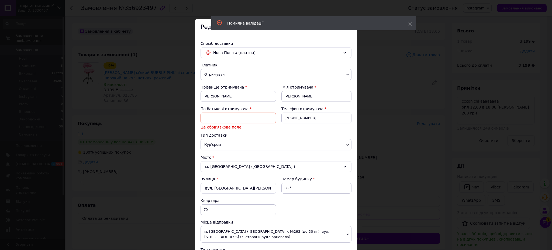
click at [265, 121] on input at bounding box center [239, 117] width 76 height 11
type input "[PERSON_NAME]"
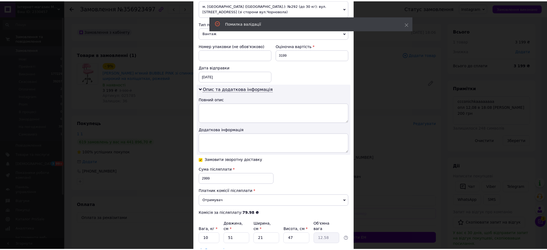
scroll to position [260, 0]
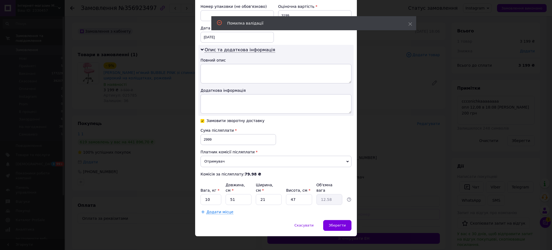
type input "С"
click at [337, 223] on span "Зберегти" at bounding box center [337, 225] width 17 height 4
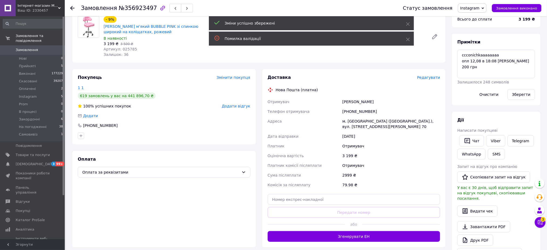
scroll to position [60, 0]
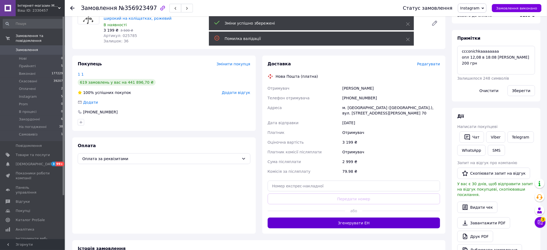
click at [345, 220] on button "Згенерувати ЕН" at bounding box center [354, 222] width 173 height 11
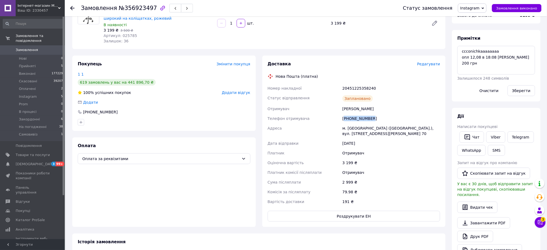
drag, startPoint x: 377, startPoint y: 116, endPoint x: 346, endPoint y: 120, distance: 31.7
click at [346, 120] on div "[PHONE_NUMBER]" at bounding box center [391, 119] width 100 height 10
copy div "380681497635"
click at [246, 62] on span "Змінити покупця" at bounding box center [234, 64] width 34 height 4
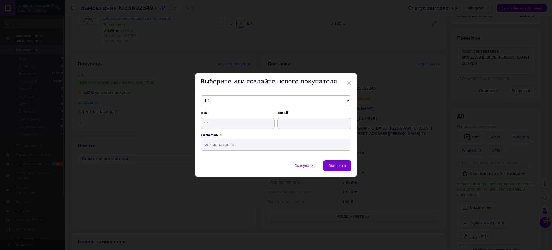
click at [219, 101] on span "1 1" at bounding box center [276, 100] width 151 height 11
paste input "380681497635"
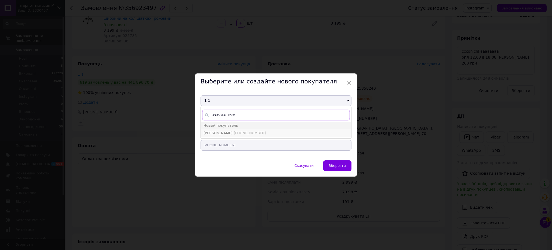
type input "380681497635"
click at [217, 131] on span "[PERSON_NAME]" at bounding box center [218, 133] width 29 height 4
type input "[PERSON_NAME]"
type input "[PHONE_NUMBER]"
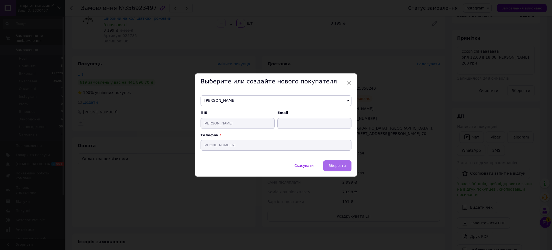
click at [348, 165] on button "Зберегти" at bounding box center [337, 165] width 28 height 11
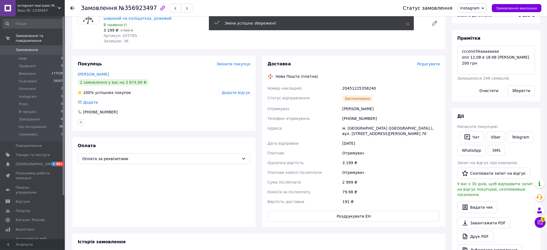
click at [49, 49] on link "Замовлення 0" at bounding box center [33, 49] width 66 height 9
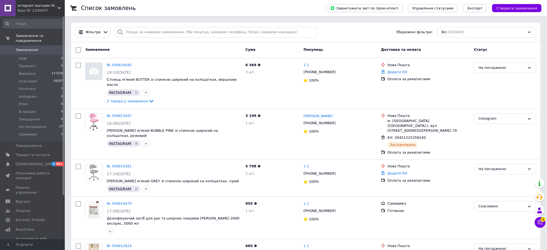
drag, startPoint x: 530, startPoint y: 8, endPoint x: 453, endPoint y: 35, distance: 81.3
click at [530, 8] on span "Створити замовлення" at bounding box center [516, 8] width 41 height 4
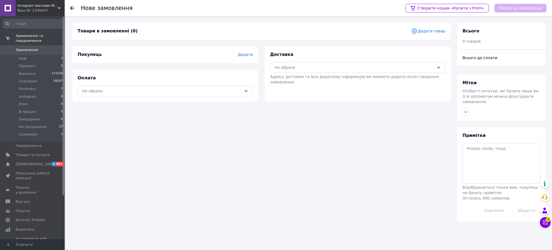
click at [430, 33] on span "Додати товар" at bounding box center [429, 31] width 34 height 6
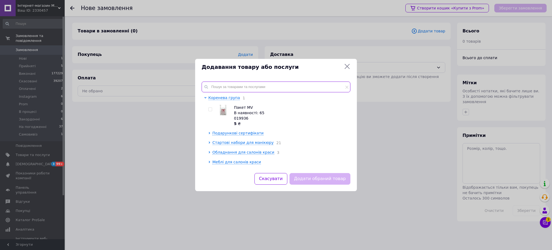
click at [315, 84] on input "text" at bounding box center [276, 86] width 149 height 11
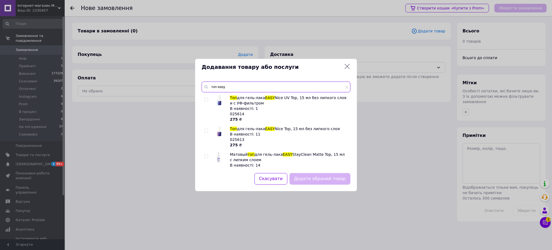
type input "топ easy"
click at [205, 99] on input "checkbox" at bounding box center [206, 100] width 4 height 4
checkbox input "true"
click at [206, 130] on input "checkbox" at bounding box center [206, 131] width 4 height 4
checkbox input "true"
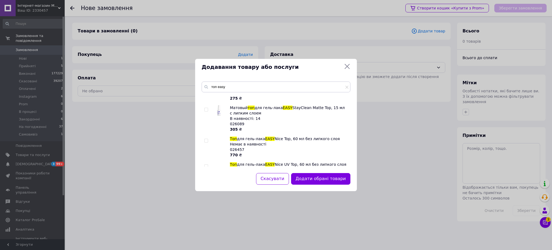
scroll to position [68, 0]
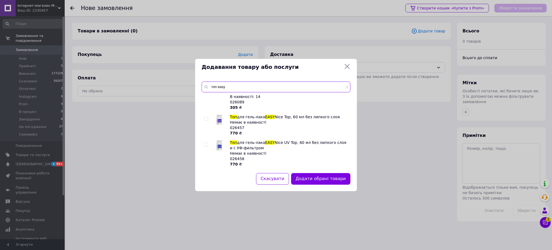
click at [240, 86] on input "топ easy" at bounding box center [276, 86] width 149 height 11
drag, startPoint x: 216, startPoint y: 88, endPoint x: 210, endPoint y: 87, distance: 6.2
click at [210, 87] on input "топ easy" at bounding box center [276, 86] width 149 height 11
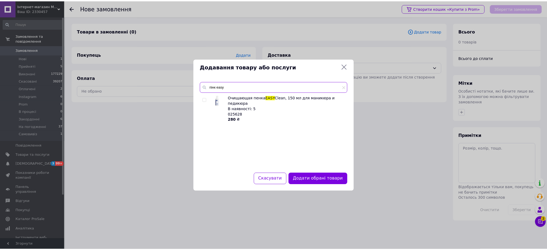
scroll to position [0, 0]
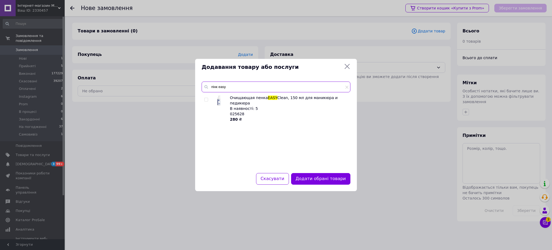
type input "пінк easy"
click at [204, 98] on div at bounding box center [206, 100] width 4 height 4
click at [204, 98] on input "checkbox" at bounding box center [206, 100] width 4 height 4
click at [205, 100] on input "checkbox" at bounding box center [206, 100] width 4 height 4
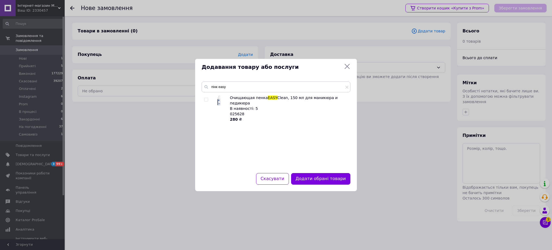
checkbox input "true"
drag, startPoint x: 218, startPoint y: 87, endPoint x: 209, endPoint y: 88, distance: 9.2
click at [209, 88] on input "пінк easy" at bounding box center [276, 86] width 149 height 11
type input "кер easy"
click at [208, 100] on span at bounding box center [206, 100] width 4 height 4
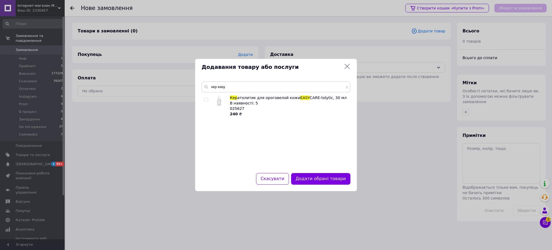
click at [208, 100] on input "checkbox" at bounding box center [206, 100] width 4 height 4
checkbox input "true"
click at [313, 176] on button "Додати обрані товари" at bounding box center [320, 179] width 59 height 12
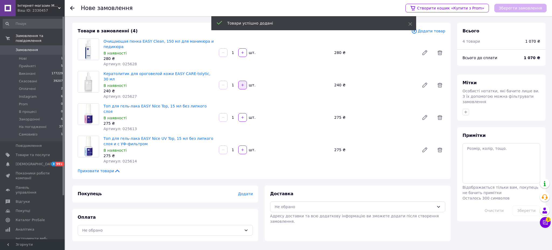
drag, startPoint x: 242, startPoint y: 83, endPoint x: 247, endPoint y: 57, distance: 27.2
click at [242, 83] on icon "button" at bounding box center [243, 85] width 4 height 4
type input "2"
click at [248, 50] on div "шт." at bounding box center [252, 52] width 9 height 5
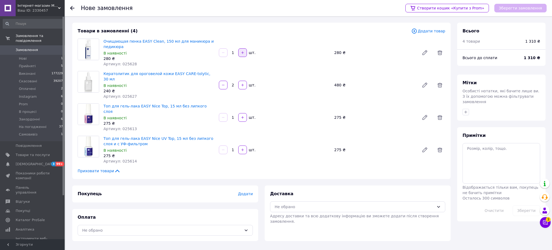
click at [244, 54] on button "button" at bounding box center [242, 52] width 9 height 9
type input "2"
click at [465, 110] on icon "button" at bounding box center [466, 112] width 4 height 4
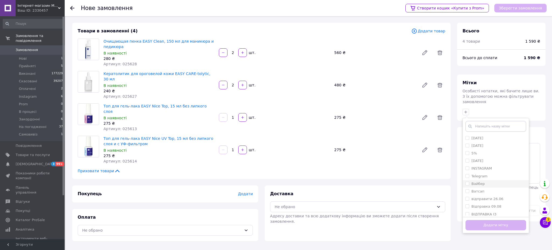
drag, startPoint x: 484, startPoint y: 162, endPoint x: 488, endPoint y: 175, distance: 13.3
click at [484, 166] on label "INSTAGRAM" at bounding box center [482, 168] width 20 height 4
checkbox input "true"
click at [499, 220] on button "Додати мітку" at bounding box center [496, 225] width 61 height 11
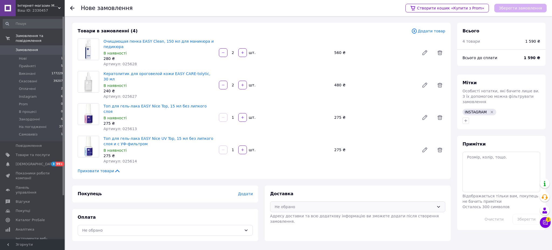
click at [286, 204] on div "Не обрано" at bounding box center [355, 207] width 160 height 6
drag, startPoint x: 283, startPoint y: 215, endPoint x: 253, endPoint y: 218, distance: 30.9
click at [283, 226] on span "Нова Пошта (платна)" at bounding box center [362, 228] width 158 height 5
click at [243, 225] on div "Не обрано" at bounding box center [165, 230] width 175 height 11
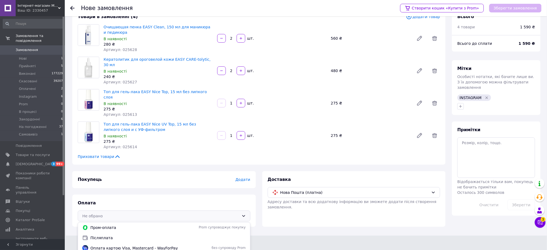
scroll to position [22, 0]
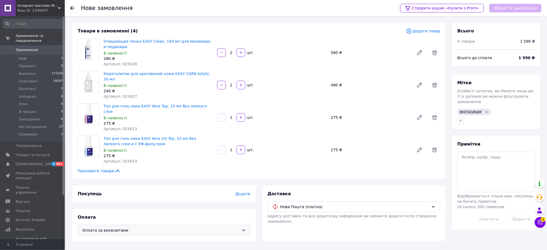
scroll to position [0, 0]
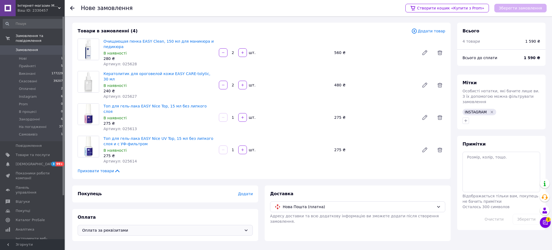
click at [245, 191] on div "Додати" at bounding box center [245, 193] width 15 height 5
click at [245, 191] on span "Додати" at bounding box center [245, 193] width 15 height 4
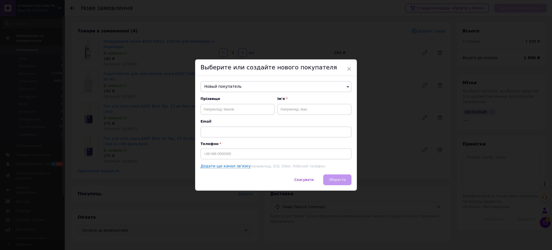
click at [243, 84] on span "Новый покупатель" at bounding box center [276, 86] width 151 height 11
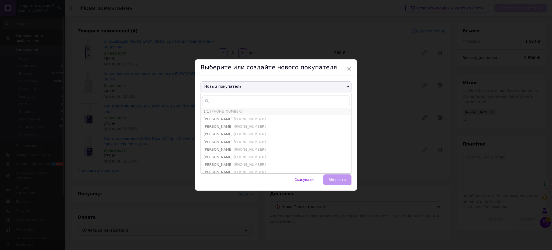
click at [218, 111] on span "[PHONE_NUMBER]" at bounding box center [226, 111] width 32 height 4
type input "1 1"
type input "[PHONE_NUMBER]"
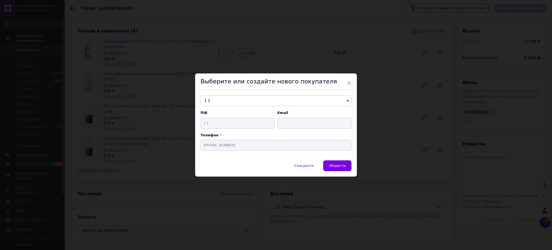
drag, startPoint x: 337, startPoint y: 166, endPoint x: 383, endPoint y: 120, distance: 64.6
click at [338, 166] on span "Зберегти" at bounding box center [337, 165] width 17 height 4
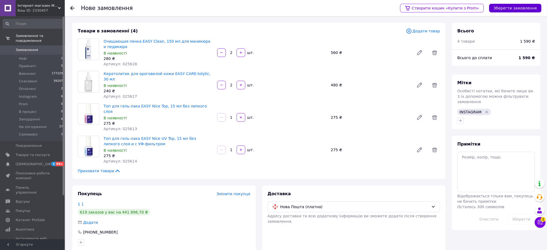
click at [521, 6] on button "Зберегти замовлення" at bounding box center [515, 8] width 52 height 9
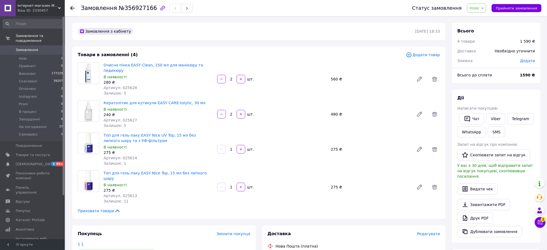
click at [478, 8] on span "Нове" at bounding box center [474, 8] width 10 height 4
click at [482, 19] on li "Прийнято" at bounding box center [483, 19] width 33 height 8
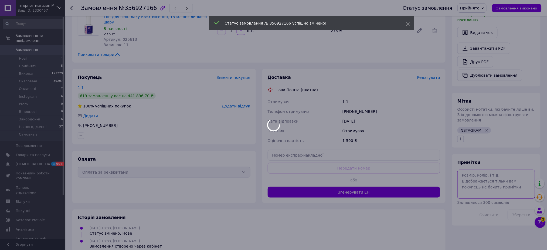
click at [505, 177] on body "Інтернет-магазин MISVANNA Ваш ID: 2330457 Сайт Інтернет-магазин MISVANNA Кабіне…" at bounding box center [273, 52] width 547 height 417
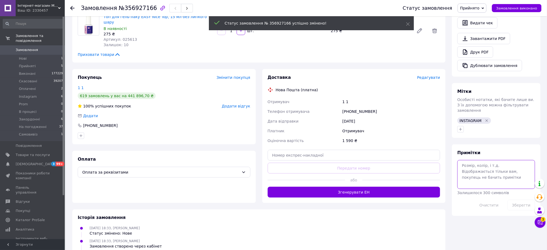
paste textarea "nails_miroslava_"
type textarea "nails_miroslava_"
drag, startPoint x: 520, startPoint y: 196, endPoint x: 500, endPoint y: 123, distance: 76.0
click at [520, 200] on button "Зберегти" at bounding box center [521, 205] width 28 height 11
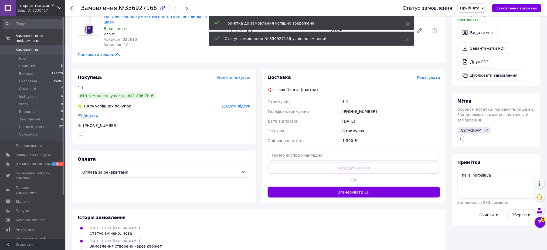
drag, startPoint x: 476, startPoint y: 8, endPoint x: 476, endPoint y: 11, distance: 3.0
click at [476, 8] on span "Прийнято" at bounding box center [469, 8] width 19 height 4
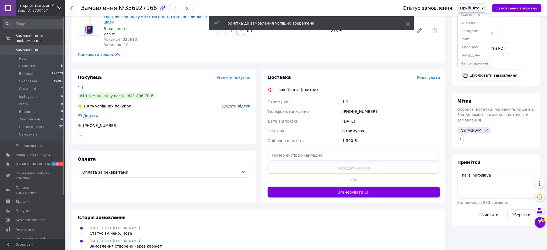
scroll to position [22, 0]
click at [482, 54] on li "На погодженні" at bounding box center [474, 53] width 33 height 8
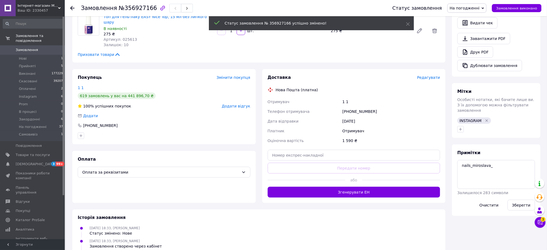
click at [119, 6] on span "№356927166" at bounding box center [138, 8] width 38 height 6
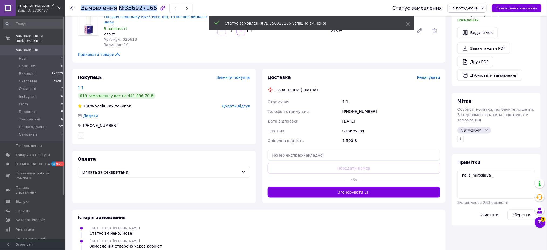
copy h1 "Замовлення №356927166"
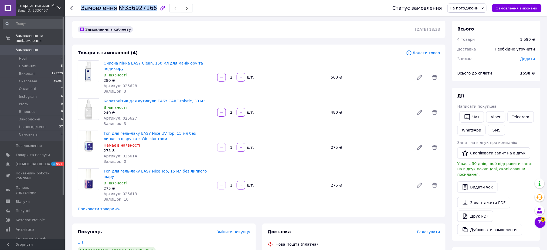
scroll to position [0, 0]
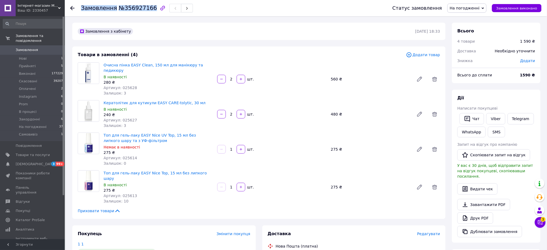
click at [37, 47] on span "Замовлення" at bounding box center [33, 49] width 34 height 5
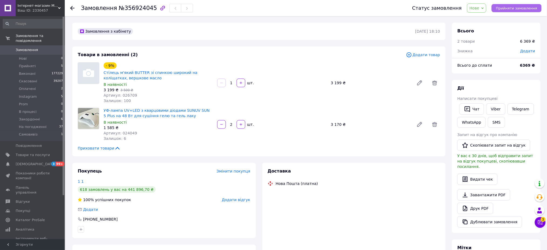
click at [513, 6] on span "Прийняти замовлення" at bounding box center [516, 8] width 41 height 4
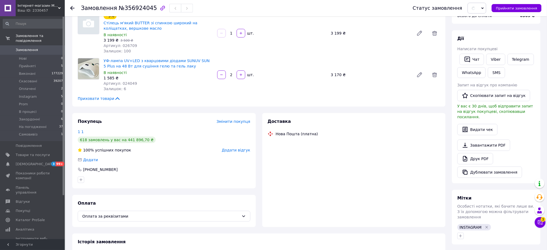
scroll to position [118, 0]
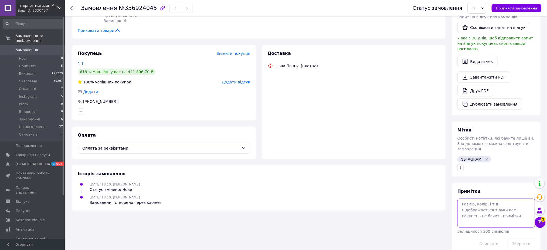
click at [493, 205] on textarea at bounding box center [496, 212] width 78 height 29
paste textarea "protsiuk_irina93"
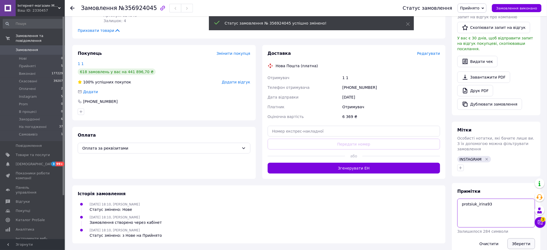
type textarea "protsiuk_irina93"
click at [523, 238] on button "Зберегти" at bounding box center [521, 243] width 28 height 11
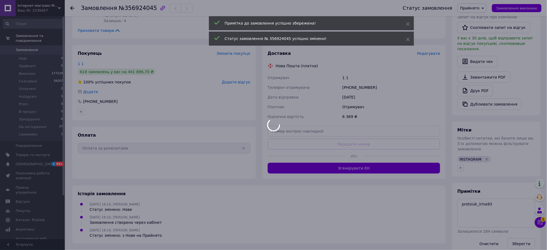
click at [476, 2] on div at bounding box center [273, 125] width 547 height 250
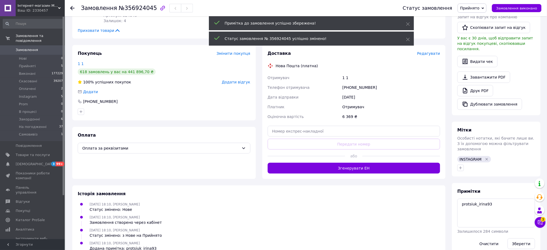
click at [475, 6] on span "Прийнято" at bounding box center [469, 8] width 19 height 4
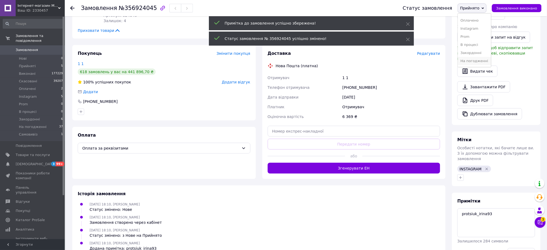
scroll to position [22, 0]
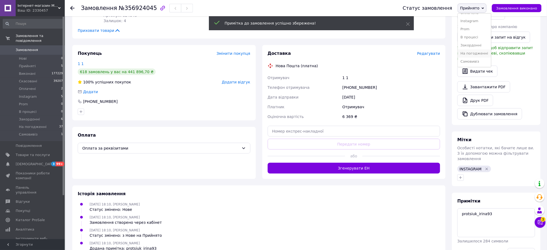
click at [479, 53] on li "На погодженні" at bounding box center [474, 53] width 33 height 8
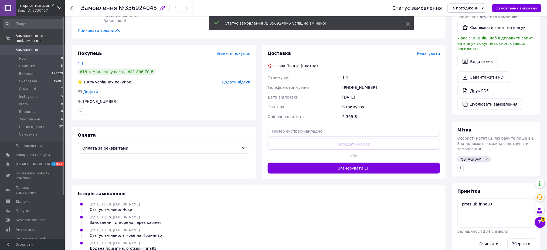
click at [132, 4] on div "Замовлення №356924045" at bounding box center [137, 8] width 112 height 9
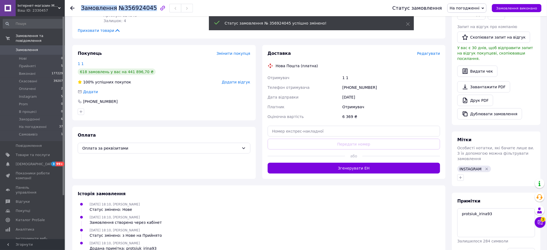
click at [132, 4] on div "Замовлення №356924045" at bounding box center [137, 8] width 112 height 9
copy h1 "Замовлення №356924045"
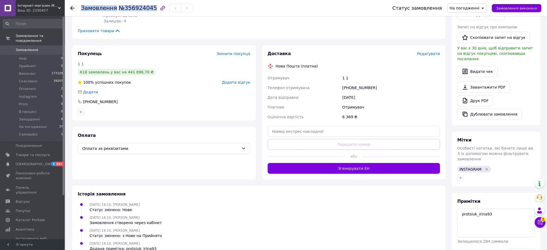
scroll to position [120, 0]
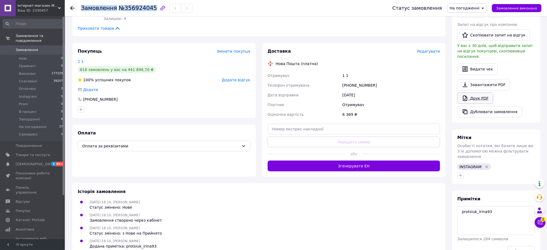
click at [473, 94] on link "Друк PDF" at bounding box center [475, 97] width 36 height 11
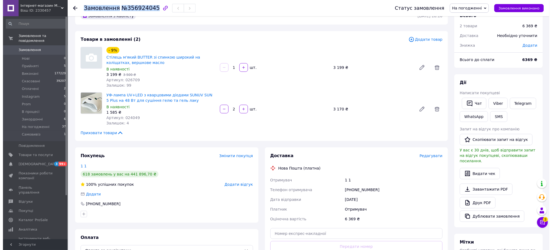
scroll to position [0, 0]
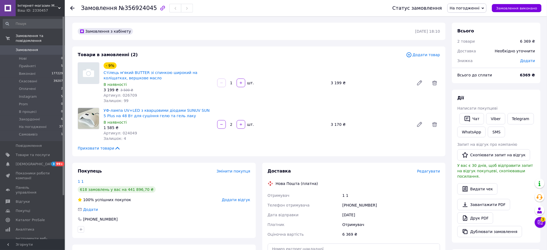
click at [433, 52] on span "Додати товар" at bounding box center [423, 55] width 34 height 6
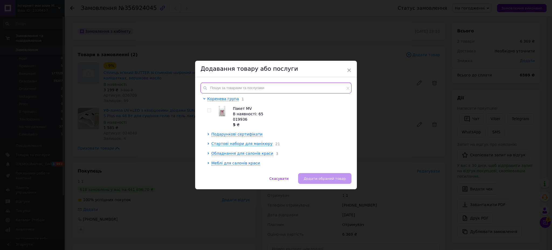
click at [322, 88] on input "text" at bounding box center [276, 88] width 151 height 11
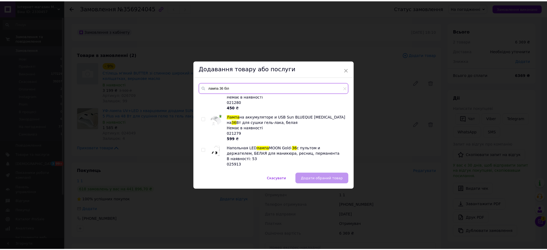
scroll to position [90, 0]
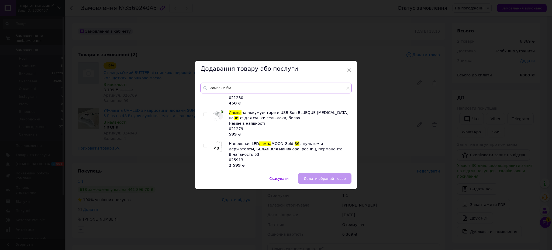
type input "лампа 36 біл"
click at [204, 144] on input "checkbox" at bounding box center [205, 146] width 4 height 4
checkbox input "true"
click at [337, 177] on span "Додати обраний товар" at bounding box center [325, 178] width 42 height 4
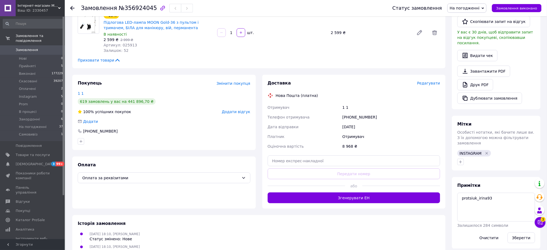
scroll to position [120, 0]
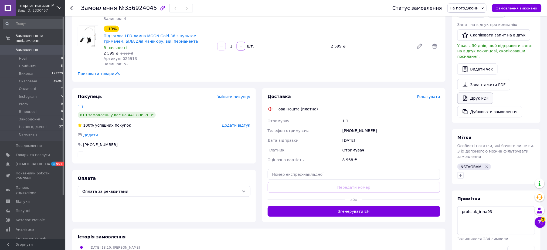
click at [477, 97] on link "Друк PDF" at bounding box center [475, 97] width 36 height 11
